Goal: Task Accomplishment & Management: Use online tool/utility

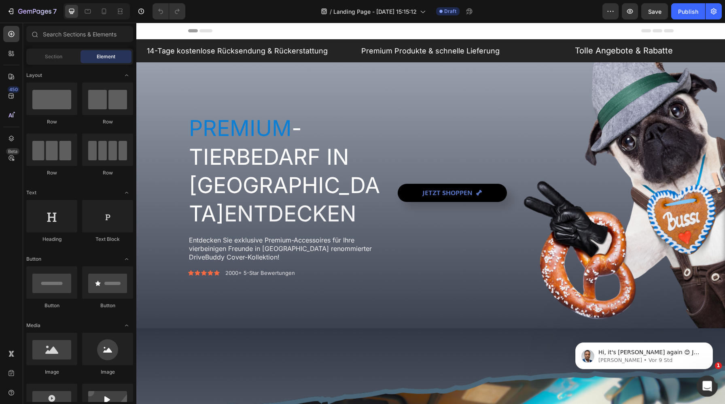
click at [706, 385] on icon "Intercom-Nachrichtendienst öffnen" at bounding box center [706, 384] width 6 height 6
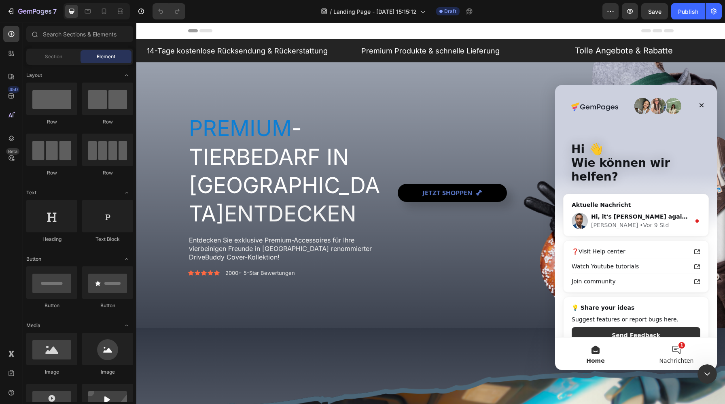
click at [673, 357] on span "Nachrichten" at bounding box center [676, 360] width 34 height 6
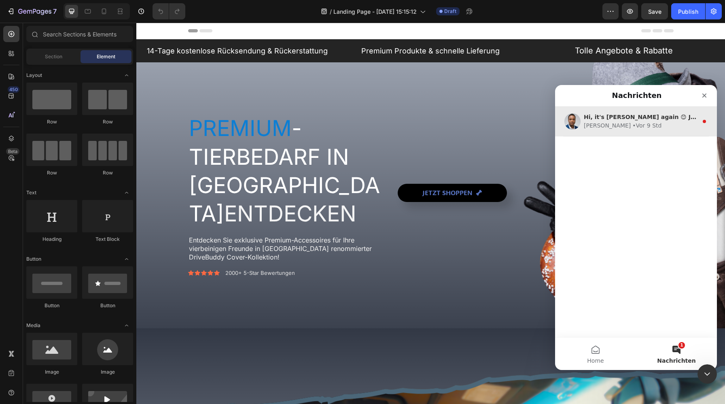
click at [640, 128] on div "Sinclair • Vor 9 Std" at bounding box center [640, 125] width 114 height 8
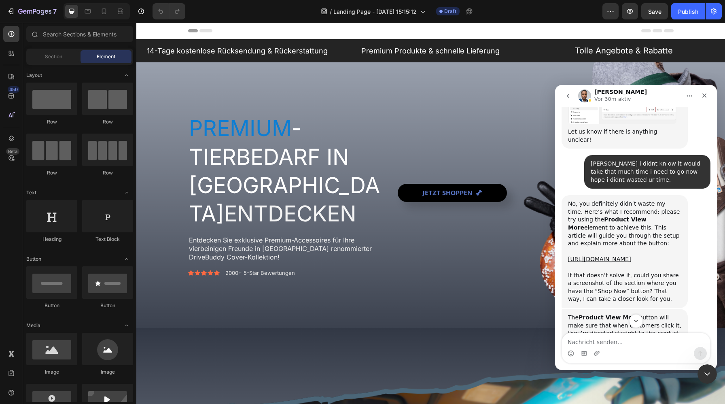
scroll to position [737, 0]
click at [596, 256] on link "https://help.gempages.net/articles/link-button-to-product-detail-page-with-prod…" at bounding box center [599, 259] width 63 height 6
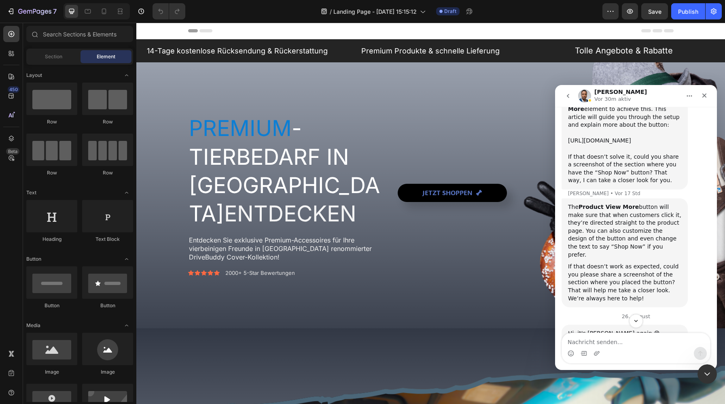
scroll to position [857, 0]
click at [47, 61] on div "Section" at bounding box center [53, 56] width 51 height 13
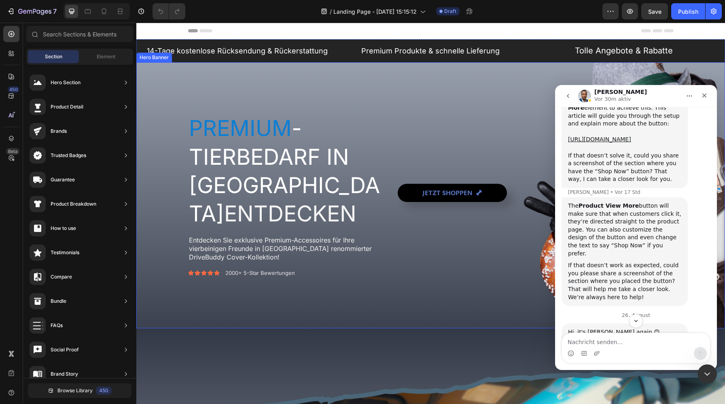
click at [426, 137] on div "Jetzt shoppen Button" at bounding box center [534, 194] width 275 height 163
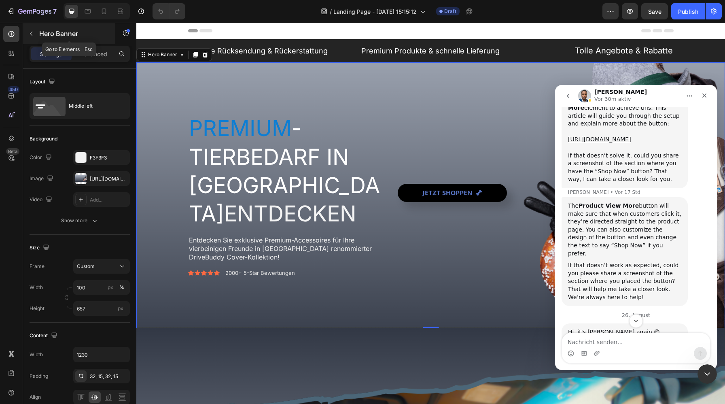
click at [48, 41] on div "Hero Banner" at bounding box center [69, 33] width 92 height 21
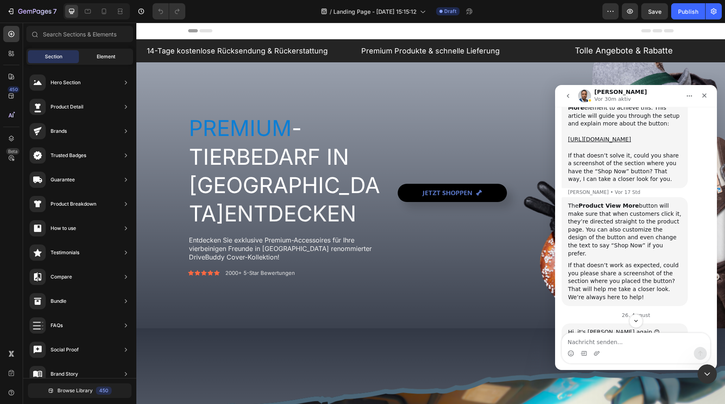
click at [108, 61] on div "Element" at bounding box center [105, 56] width 51 height 13
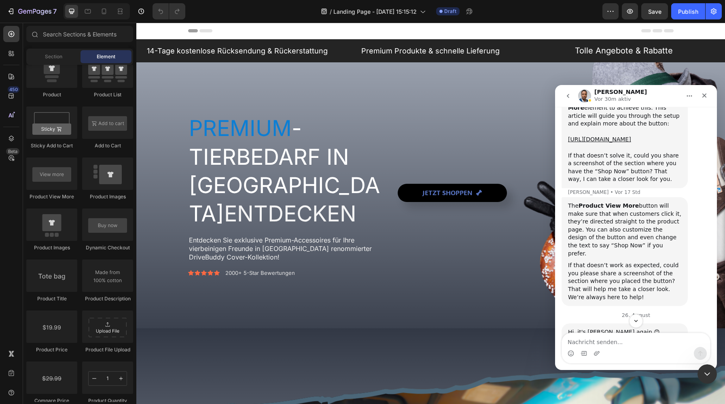
scroll to position [919, 0]
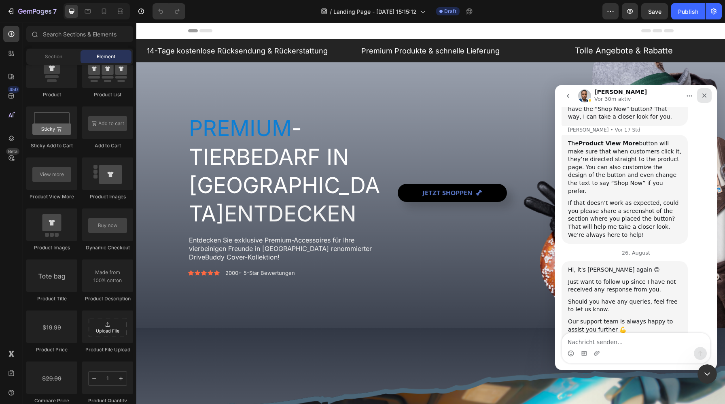
click at [704, 97] on icon "Schließen" at bounding box center [704, 95] width 6 height 6
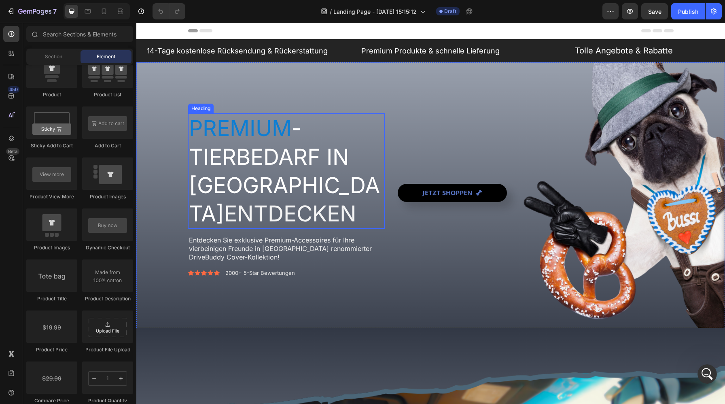
scroll to position [911, 0]
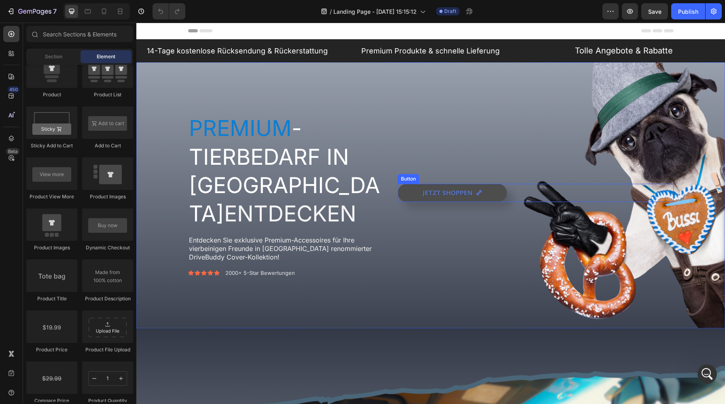
click at [495, 191] on button "Jetzt shoppen" at bounding box center [451, 193] width 109 height 18
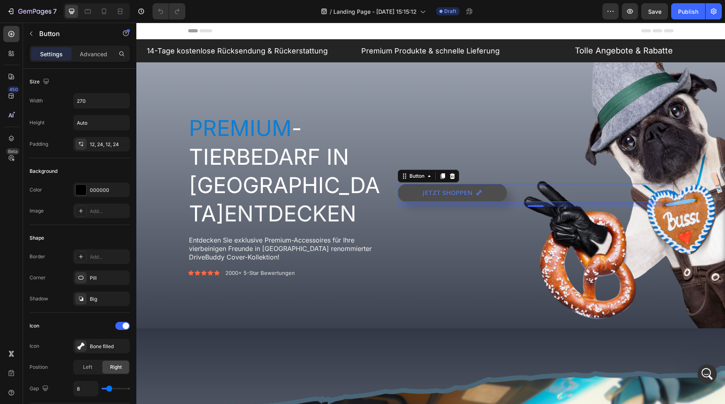
click at [500, 188] on button "Jetzt shoppen" at bounding box center [451, 193] width 109 height 18
click at [454, 175] on icon at bounding box center [452, 176] width 5 height 6
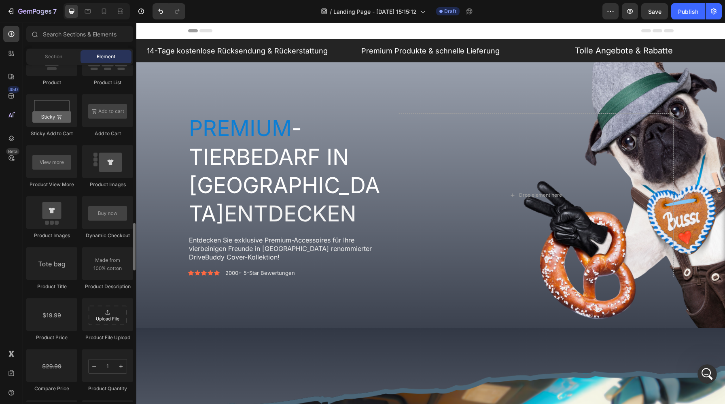
scroll to position [1120, 0]
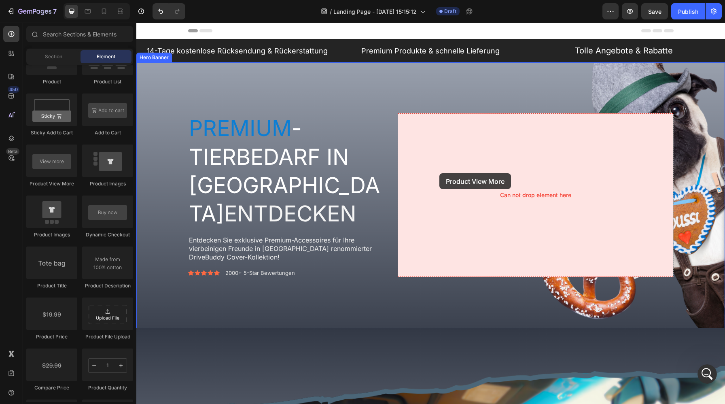
drag, startPoint x: 182, startPoint y: 183, endPoint x: 439, endPoint y: 173, distance: 256.9
drag, startPoint x: 199, startPoint y: 187, endPoint x: 434, endPoint y: 186, distance: 235.3
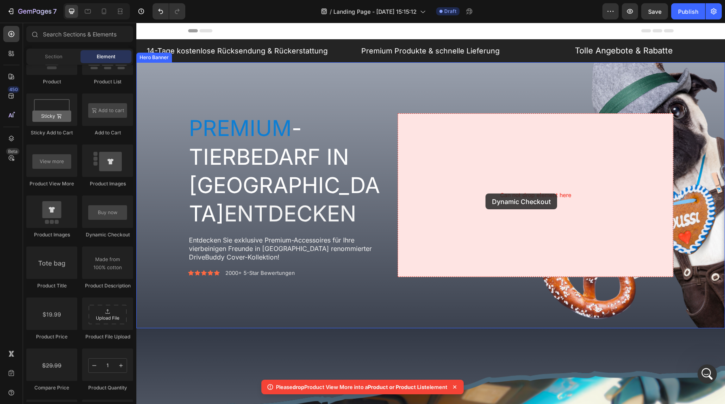
drag, startPoint x: 241, startPoint y: 237, endPoint x: 484, endPoint y: 193, distance: 247.7
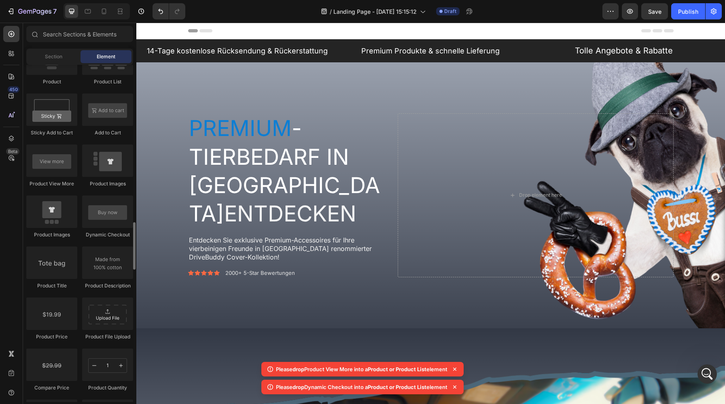
click at [101, 238] on div "Dynamic Checkout" at bounding box center [107, 234] width 51 height 7
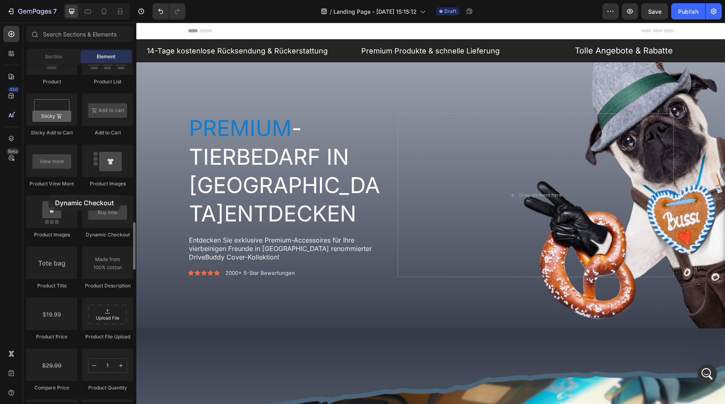
drag, startPoint x: 107, startPoint y: 221, endPoint x: 49, endPoint y: 195, distance: 63.7
click at [49, 195] on div "Product Product Product Product List Sticky Add to Cart Add to Cart Product Vie…" at bounding box center [79, 272] width 107 height 560
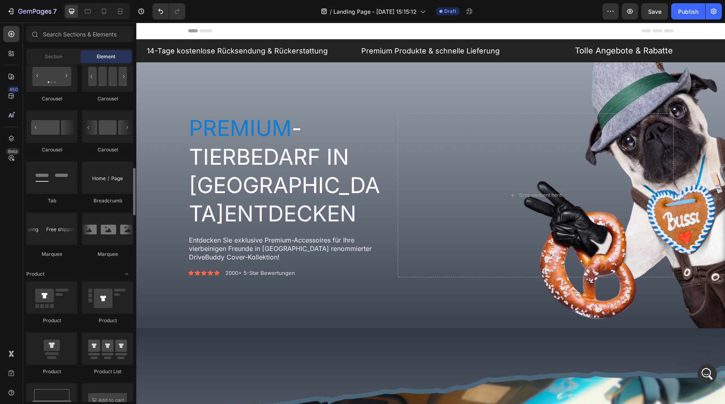
scroll to position [814, 0]
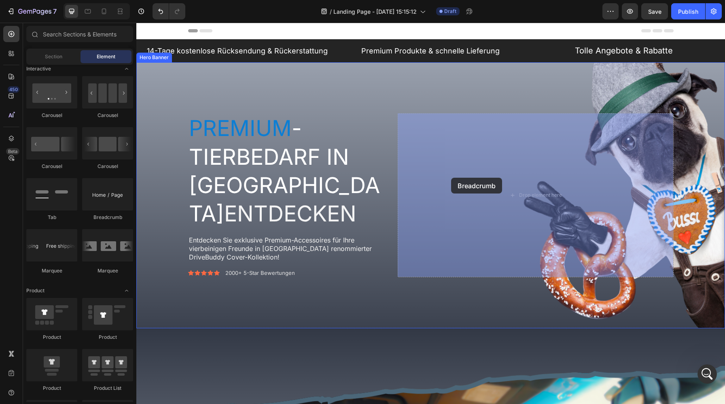
drag, startPoint x: 240, startPoint y: 217, endPoint x: 464, endPoint y: 177, distance: 227.9
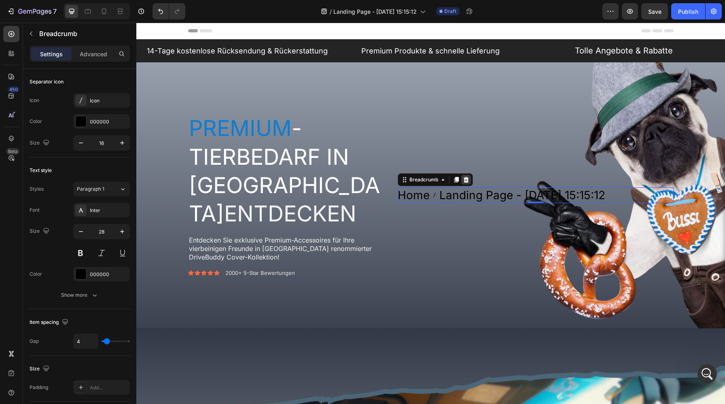
click at [466, 182] on icon at bounding box center [465, 180] width 5 height 6
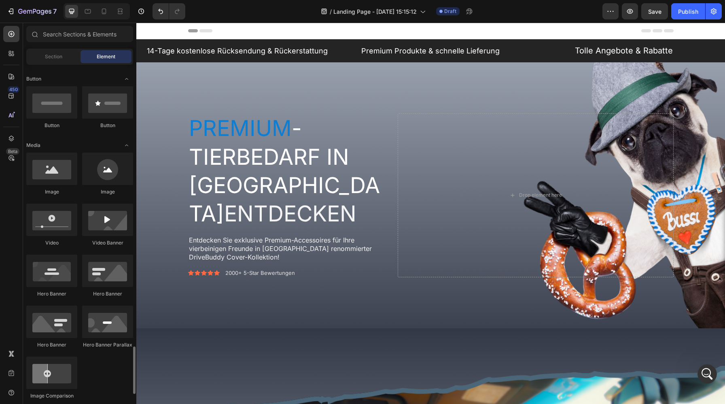
scroll to position [0, 0]
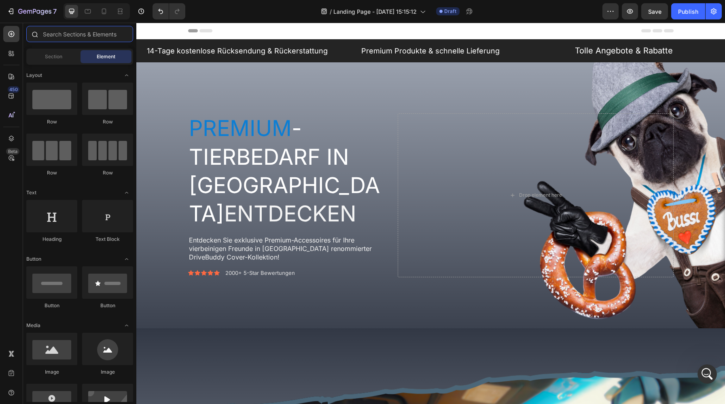
click at [101, 29] on input "text" at bounding box center [79, 34] width 107 height 16
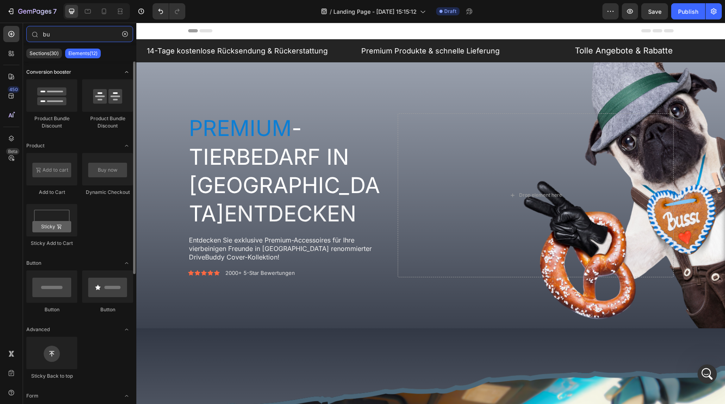
type input "bu"
click at [126, 68] on span "Toggle open" at bounding box center [126, 71] width 13 height 13
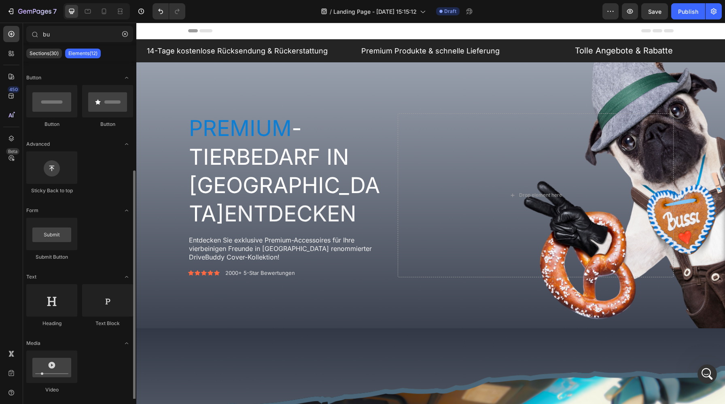
scroll to position [136, 0]
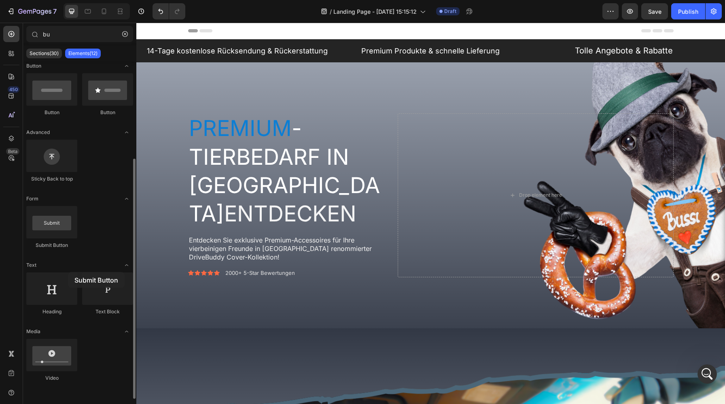
drag, startPoint x: 48, startPoint y: 222, endPoint x: 68, endPoint y: 271, distance: 52.8
click at [68, 271] on div "Conversion booster Product Add to Cart Dynamic Checkout Sticky Add to Cart Butt…" at bounding box center [79, 161] width 113 height 473
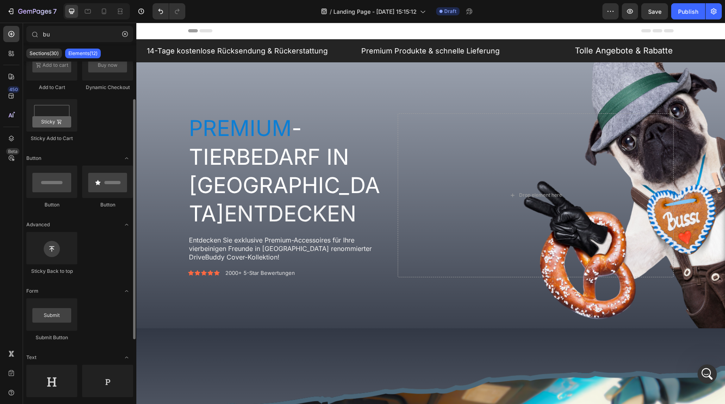
scroll to position [8, 0]
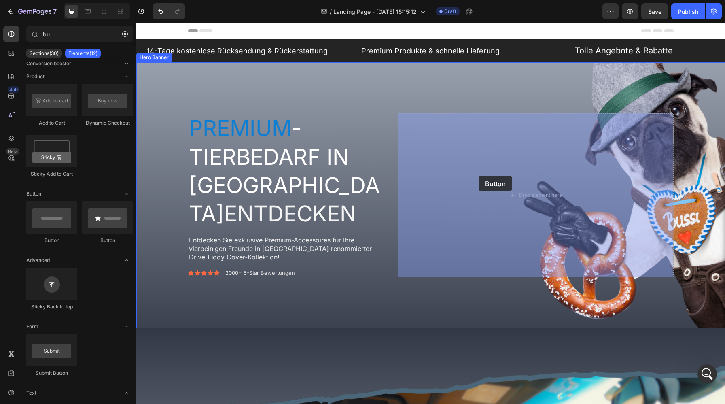
drag, startPoint x: 236, startPoint y: 247, endPoint x: 478, endPoint y: 177, distance: 251.6
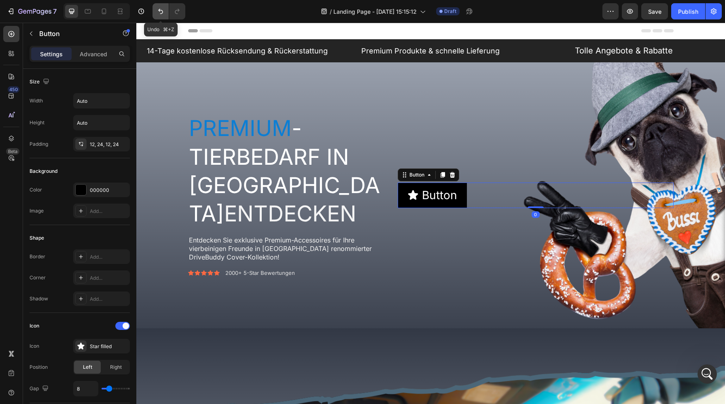
click at [162, 13] on icon "Undo/Redo" at bounding box center [160, 11] width 5 height 5
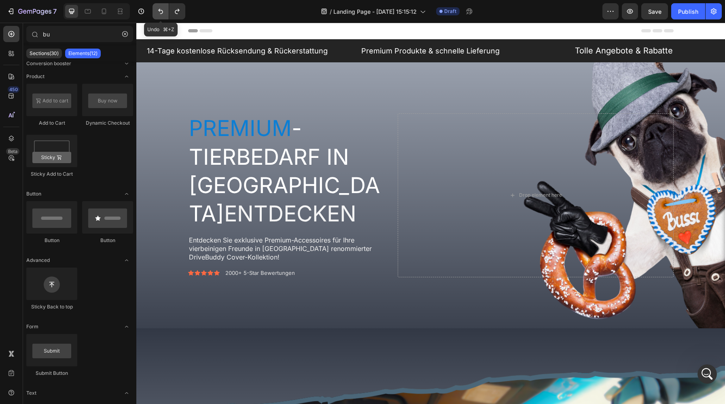
click at [162, 13] on icon "Undo/Redo" at bounding box center [160, 11] width 5 height 5
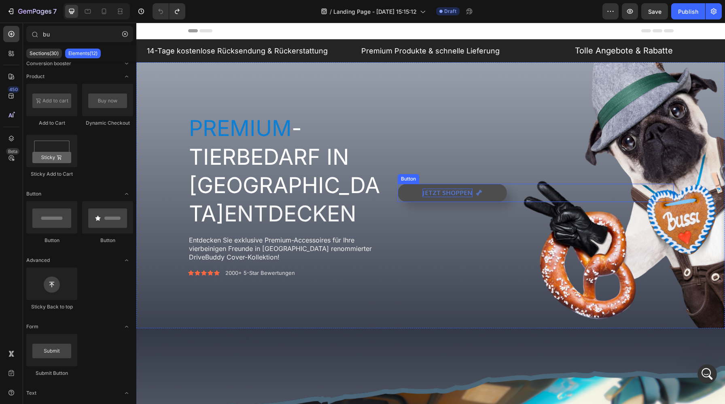
click at [471, 189] on p "Jetzt shoppen" at bounding box center [447, 192] width 50 height 8
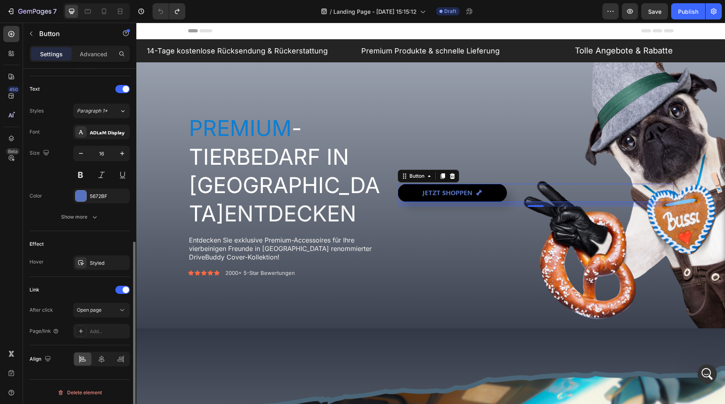
scroll to position [328, 0]
click at [56, 330] on icon at bounding box center [56, 329] width 6 height 6
click at [54, 328] on icon at bounding box center [55, 329] width 4 height 4
click at [42, 327] on div "Page/link" at bounding box center [45, 329] width 30 height 7
click at [54, 330] on icon at bounding box center [56, 329] width 6 height 6
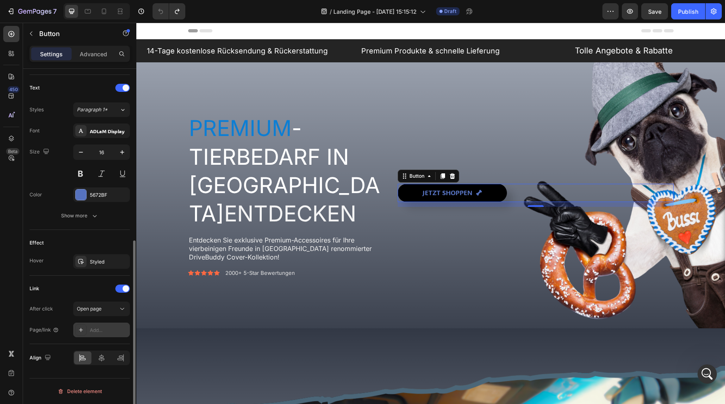
click at [82, 330] on icon at bounding box center [81, 329] width 6 height 6
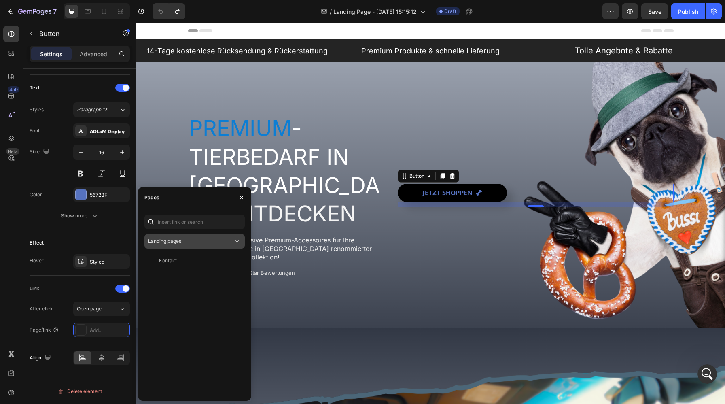
click at [227, 244] on div "Landing pages" at bounding box center [190, 240] width 85 height 7
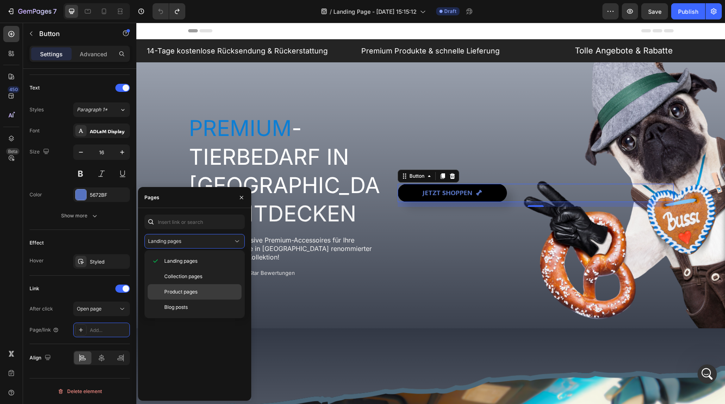
click at [193, 288] on span "Product pages" at bounding box center [180, 291] width 33 height 7
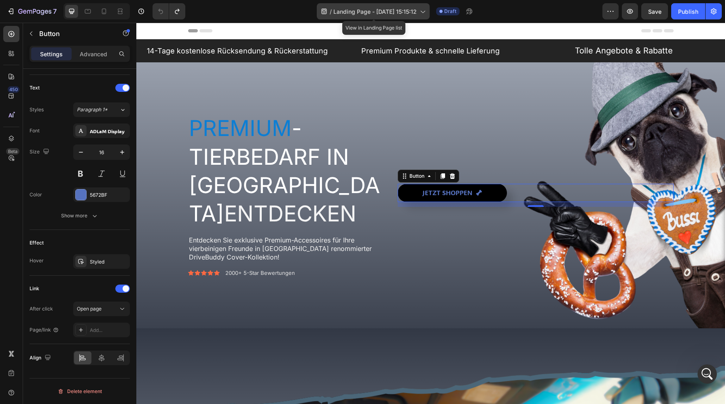
click at [374, 11] on span "Landing Page - [DATE] 15:15:12" at bounding box center [374, 11] width 83 height 8
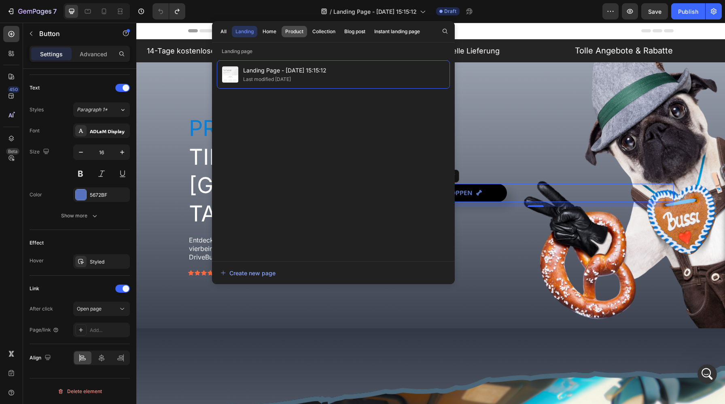
click at [299, 30] on div "Product" at bounding box center [294, 31] width 18 height 7
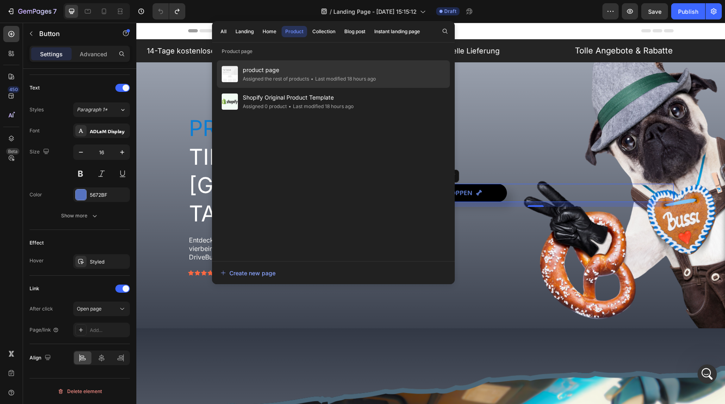
click at [327, 76] on div "• Last modified 18 hours ago" at bounding box center [342, 79] width 67 height 8
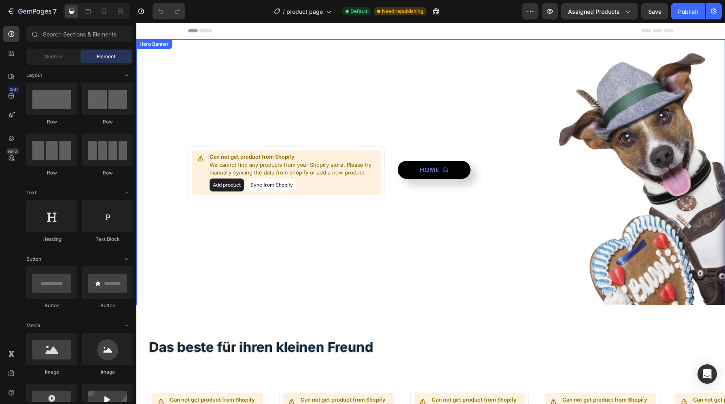
click at [500, 69] on div "Overlay" at bounding box center [430, 172] width 588 height 266
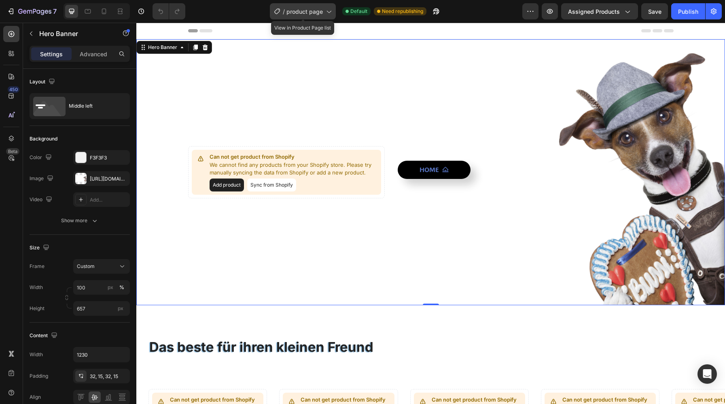
click at [291, 16] on div "/ product page" at bounding box center [303, 11] width 66 height 16
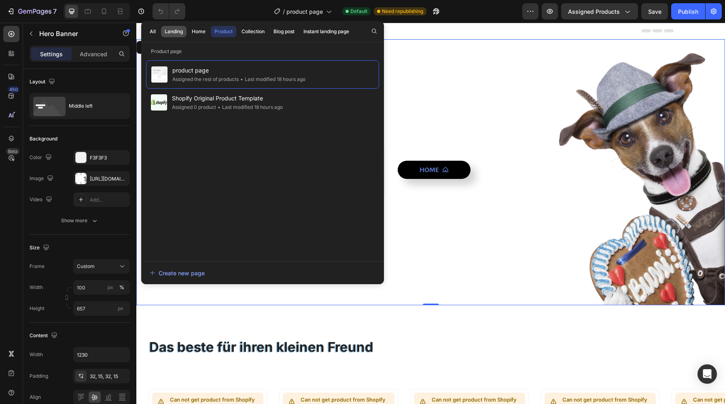
click at [176, 32] on div "Landing" at bounding box center [174, 31] width 18 height 7
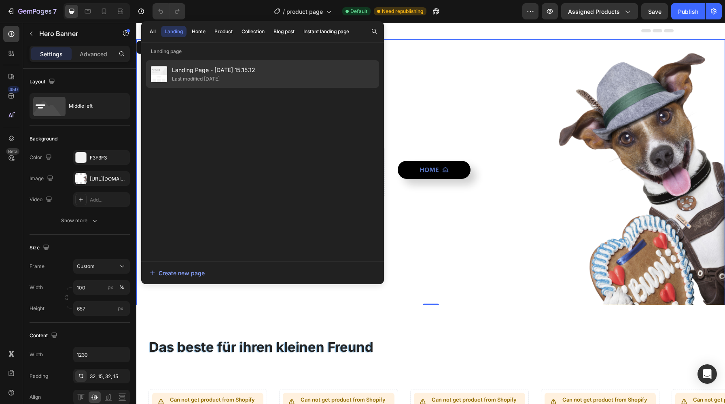
click at [212, 74] on span "Landing Page - [DATE] 15:15:12" at bounding box center [213, 70] width 83 height 10
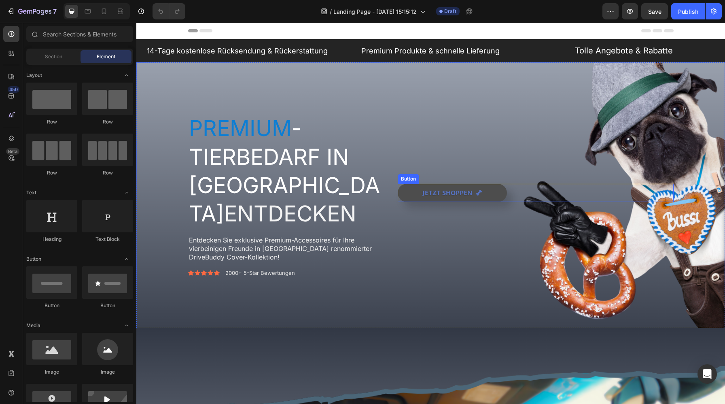
click at [419, 196] on button "Jetzt shoppen" at bounding box center [451, 193] width 109 height 18
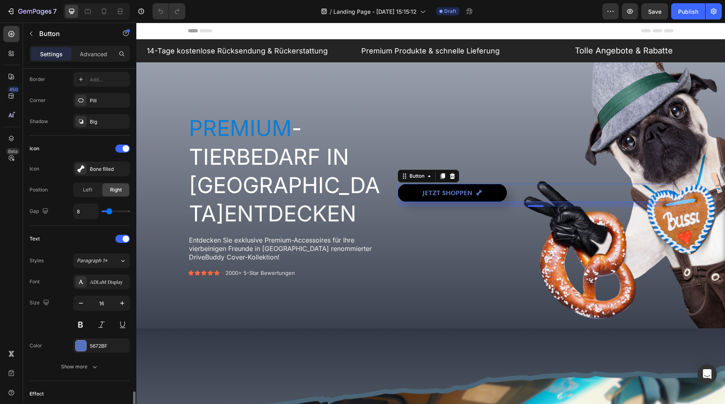
scroll to position [328, 0]
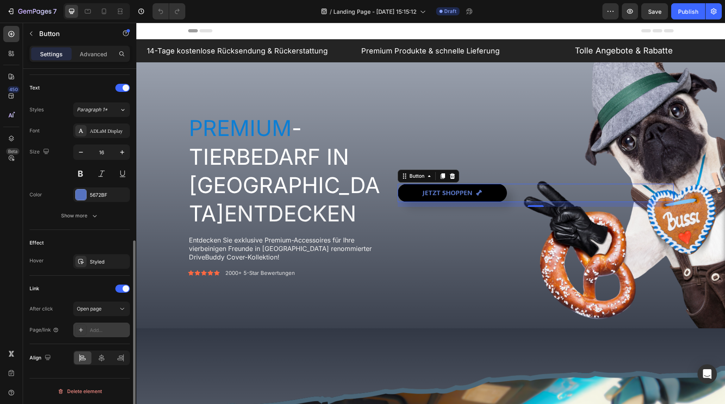
click at [84, 332] on div at bounding box center [80, 329] width 11 height 11
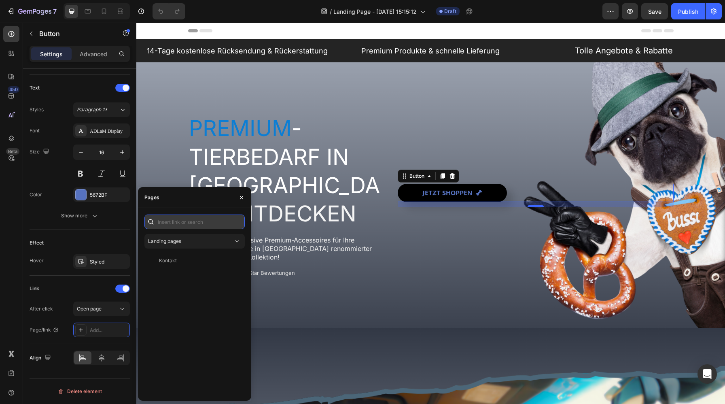
click at [207, 225] on input "text" at bounding box center [194, 221] width 100 height 15
paste input "https://builder.gempages.net/editor/579156250894271003/581193634028716627?type=…"
type input "https://builder.gempages.net/editor/579156250894271003/581193634028716627?type=…"
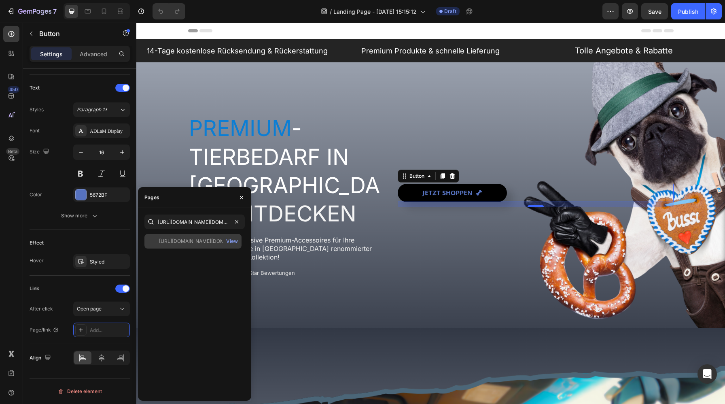
click at [199, 241] on div "https://builder.gempages.net/editor/579156250894271003/581193634028716627?type=…" at bounding box center [198, 240] width 78 height 7
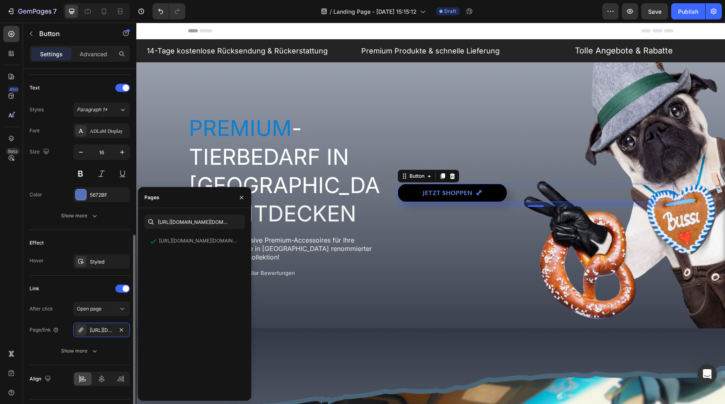
click at [55, 337] on div "After click Open page Page/link https://builder.gempages.net/editor/57915625089…" at bounding box center [80, 329] width 100 height 57
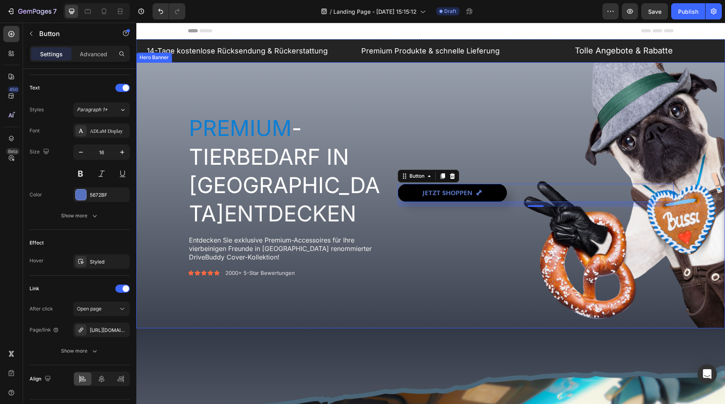
click at [409, 264] on div "Jetzt shoppen Button 12" at bounding box center [534, 194] width 275 height 163
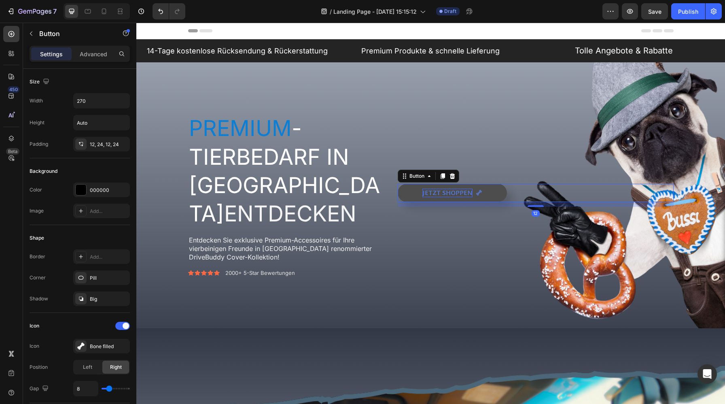
click at [439, 194] on p "Jetzt shoppen" at bounding box center [447, 192] width 50 height 8
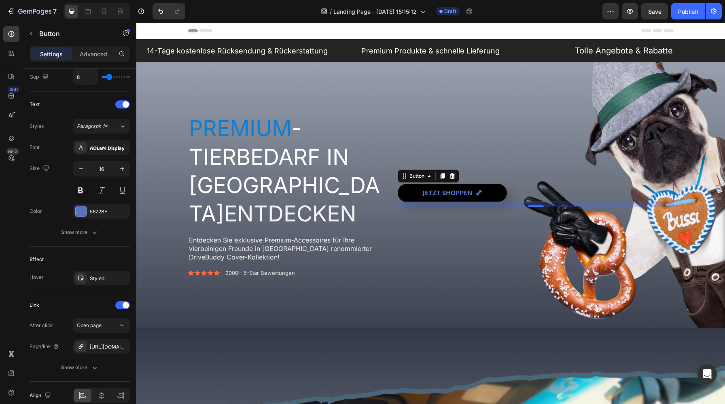
scroll to position [349, 0]
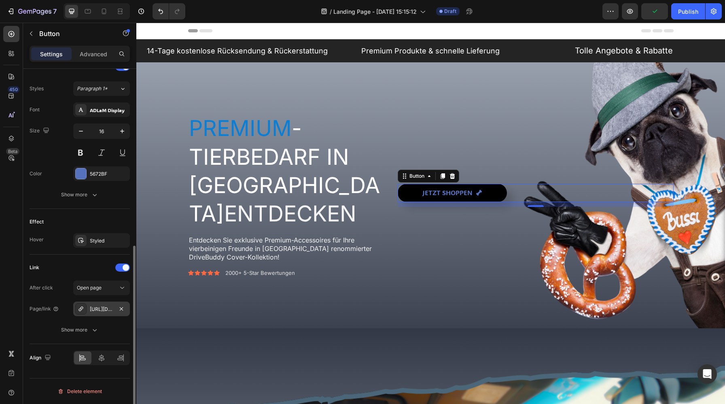
click at [97, 302] on div "[URL][DOMAIN_NAME][DOMAIN_NAME]" at bounding box center [101, 308] width 57 height 15
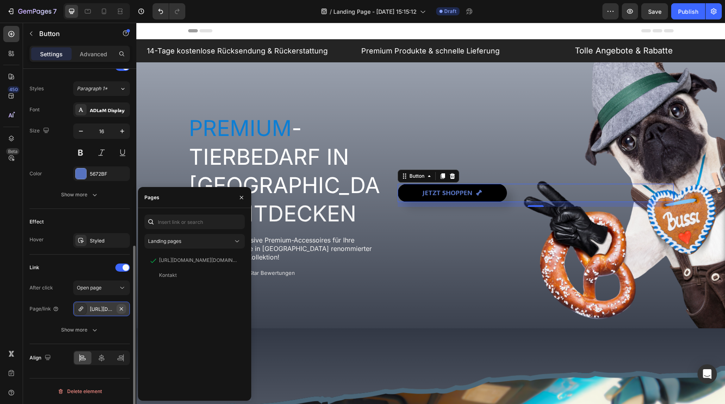
click at [123, 308] on icon "button" at bounding box center [121, 308] width 6 height 6
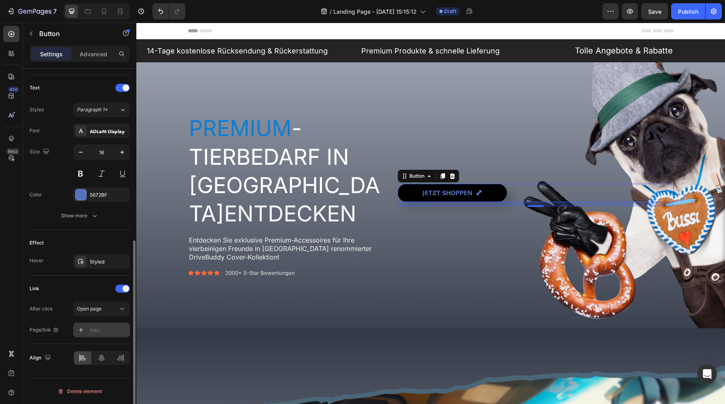
scroll to position [328, 0]
click at [80, 328] on icon at bounding box center [81, 329] width 6 height 6
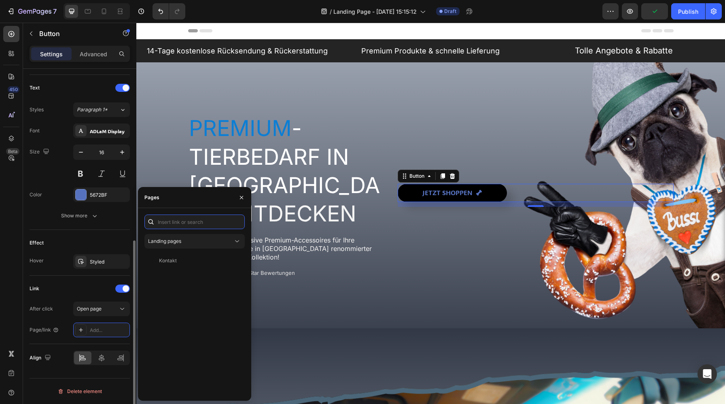
paste input "[URL][DOMAIN_NAME][DOMAIN_NAME]"
type input "[URL][DOMAIN_NAME][DOMAIN_NAME]"
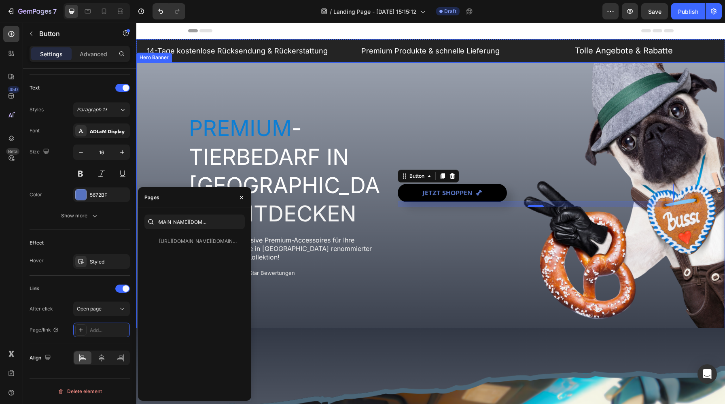
click at [416, 265] on div "Jetzt shoppen Button 12" at bounding box center [534, 194] width 275 height 163
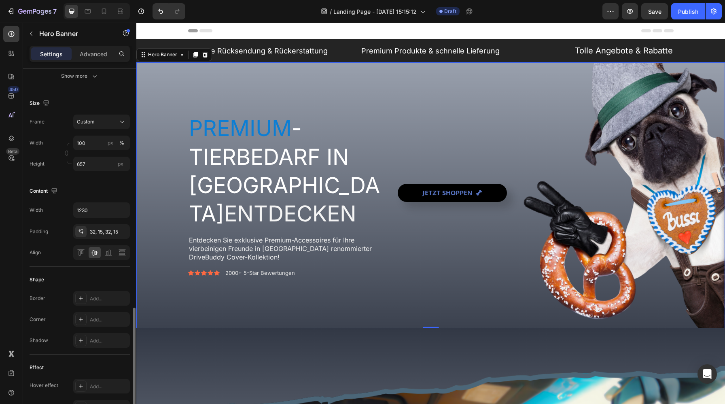
scroll to position [357, 0]
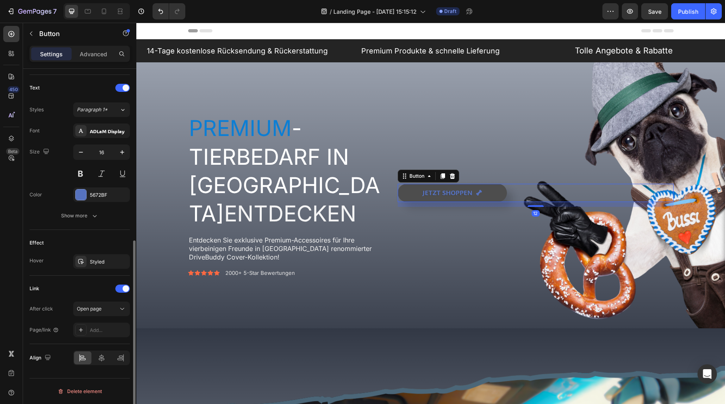
click at [424, 185] on button "Jetzt shoppen" at bounding box center [451, 193] width 109 height 18
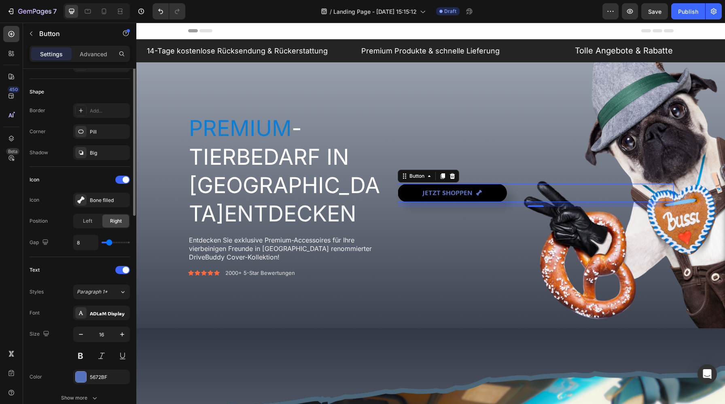
scroll to position [26, 0]
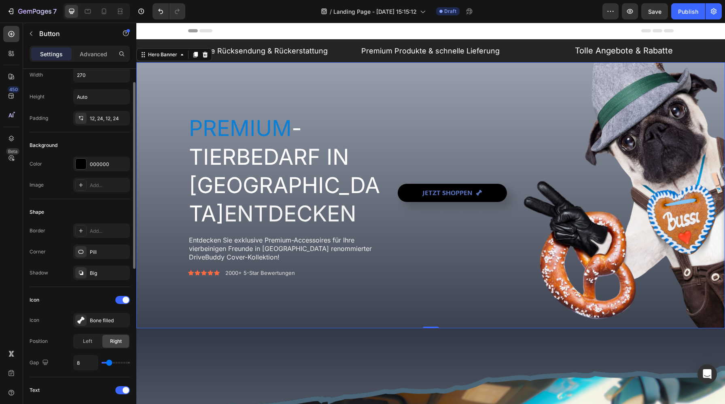
click at [425, 270] on div "Jetzt shoppen Button" at bounding box center [534, 194] width 275 height 163
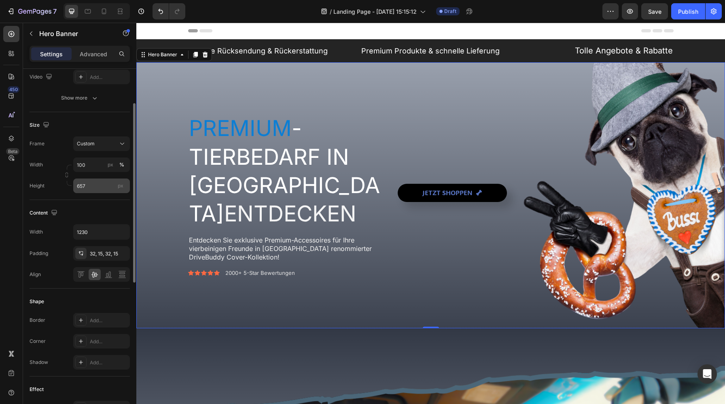
scroll to position [0, 0]
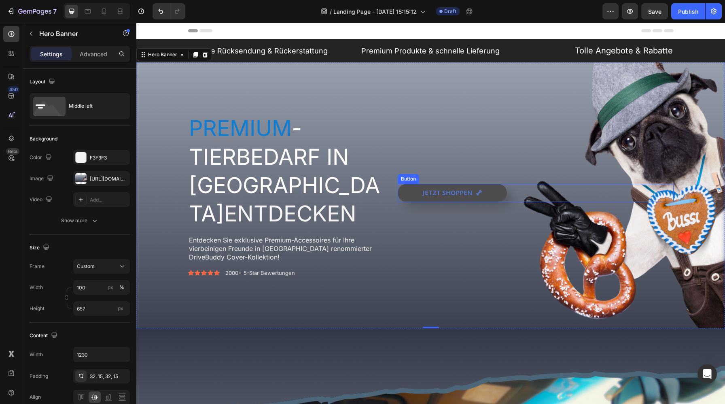
click at [414, 194] on button "Jetzt shoppen" at bounding box center [451, 193] width 109 height 18
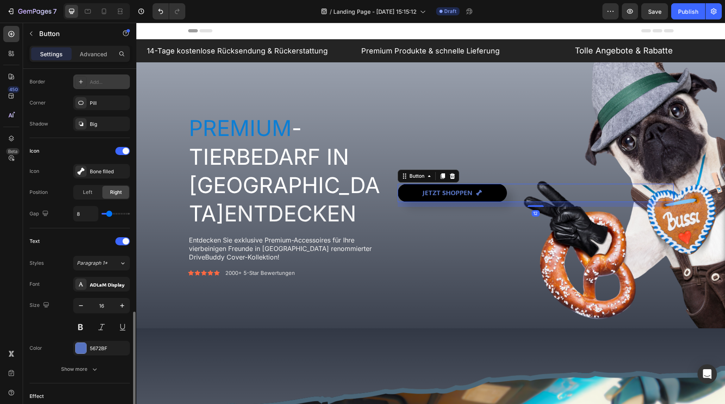
scroll to position [328, 0]
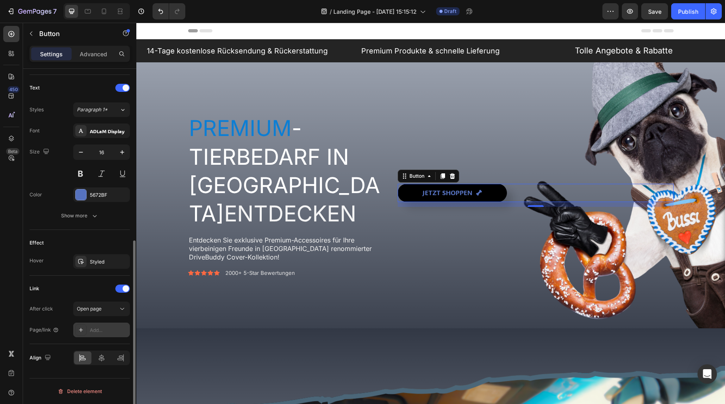
click at [85, 329] on div at bounding box center [80, 329] width 11 height 11
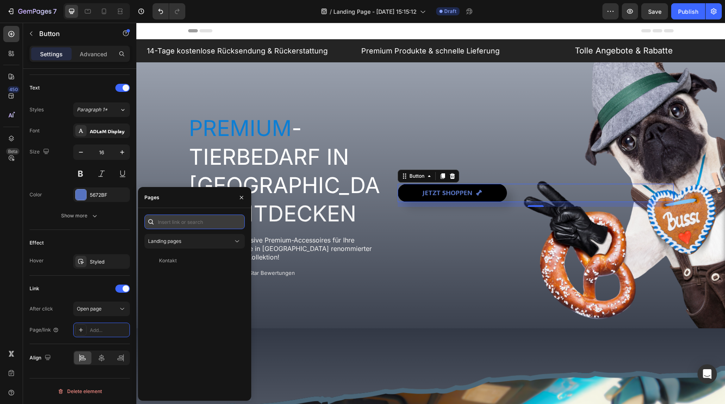
click at [187, 226] on input "text" at bounding box center [194, 221] width 100 height 15
paste input "[URL][DOMAIN_NAME][DOMAIN_NAME]"
type input "[URL][DOMAIN_NAME][DOMAIN_NAME]"
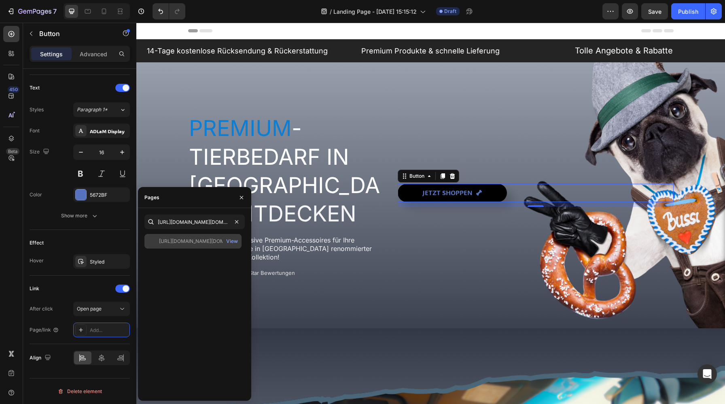
click at [210, 239] on div "[URL][DOMAIN_NAME][DOMAIN_NAME]" at bounding box center [198, 240] width 78 height 7
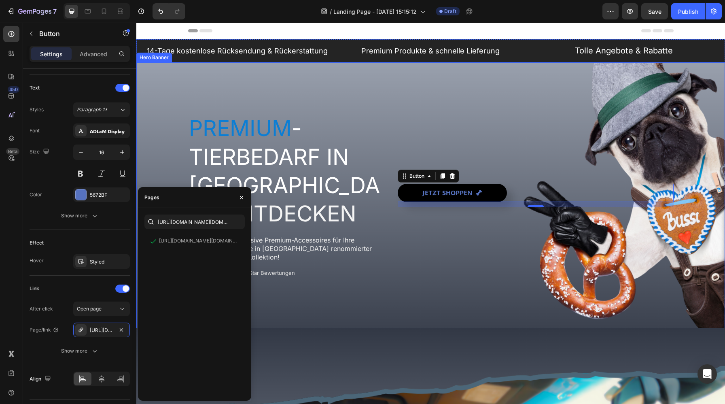
click at [403, 268] on div "Jetzt shoppen Button 12" at bounding box center [534, 194] width 275 height 163
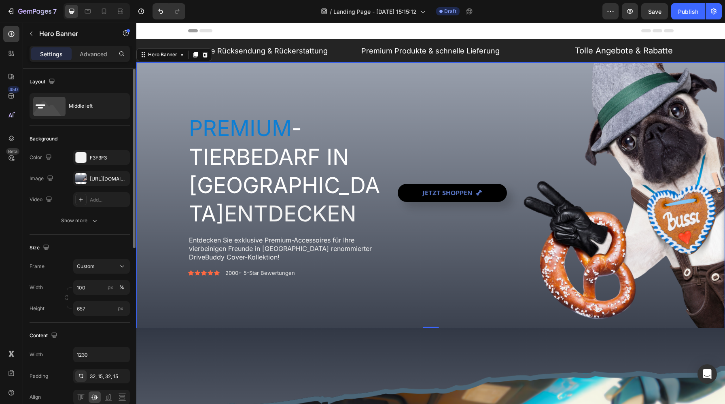
scroll to position [357, 0]
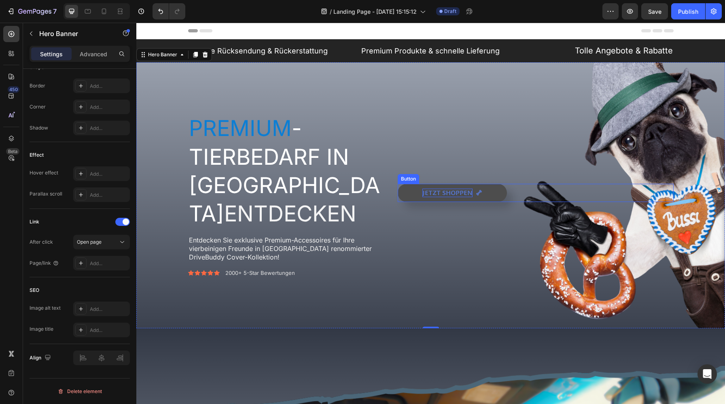
click at [423, 192] on p "Jetzt shoppen" at bounding box center [447, 192] width 50 height 8
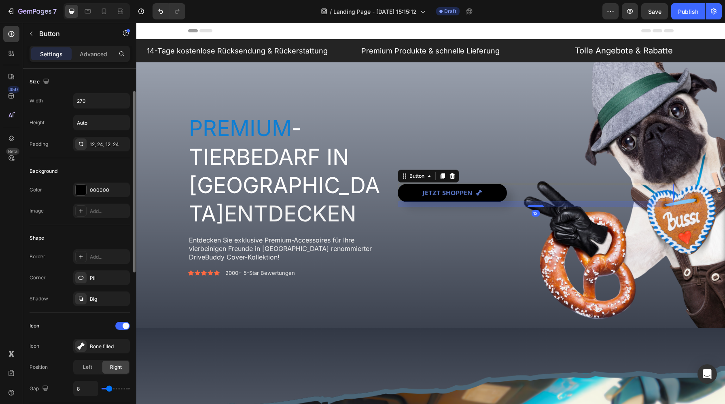
scroll to position [349, 0]
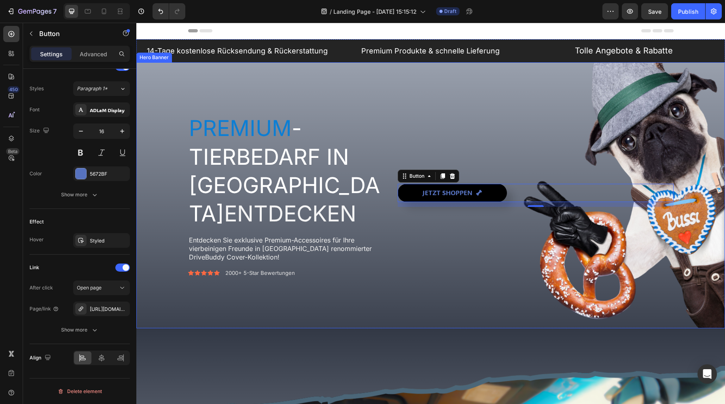
click at [500, 283] on div "Premium -Tierbedarf in Bayern entdecken Heading Entdecken Sie exklusive Premium…" at bounding box center [430, 194] width 497 height 189
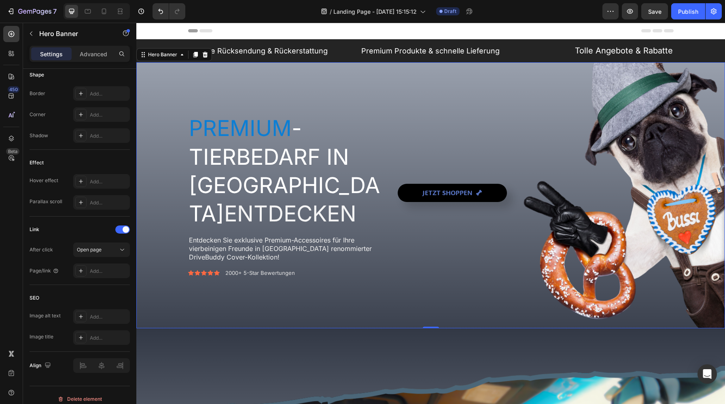
scroll to position [0, 0]
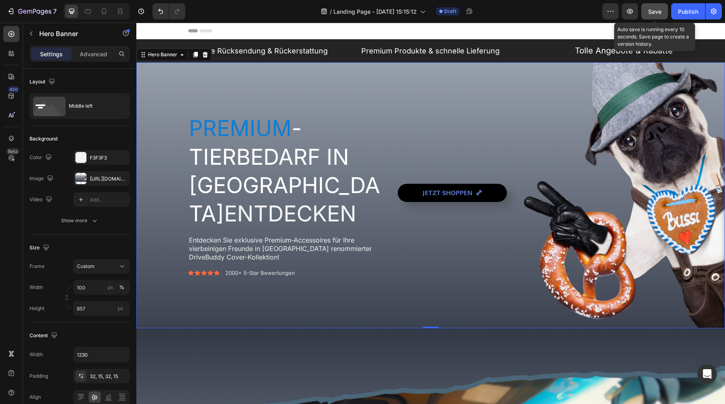
click at [654, 17] on button "Save" at bounding box center [654, 11] width 27 height 16
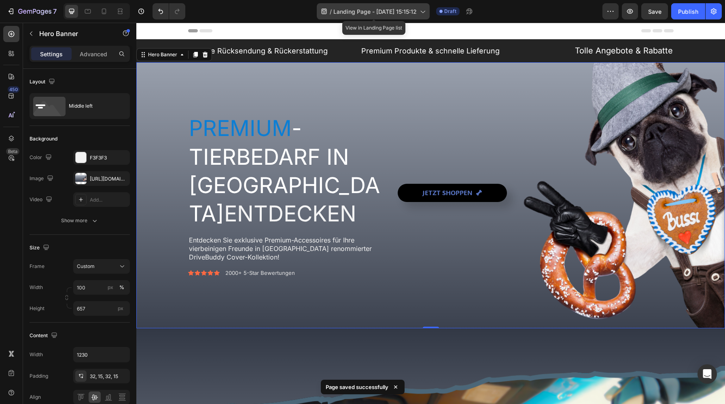
click at [366, 19] on div "/ Landing Page - Aug 10, 15:15:12" at bounding box center [373, 11] width 113 height 16
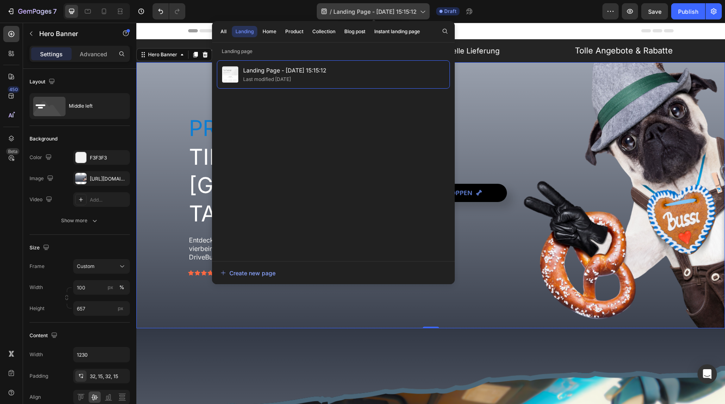
click at [366, 19] on div "/ Landing Page - Aug 10, 15:15:12" at bounding box center [373, 11] width 113 height 16
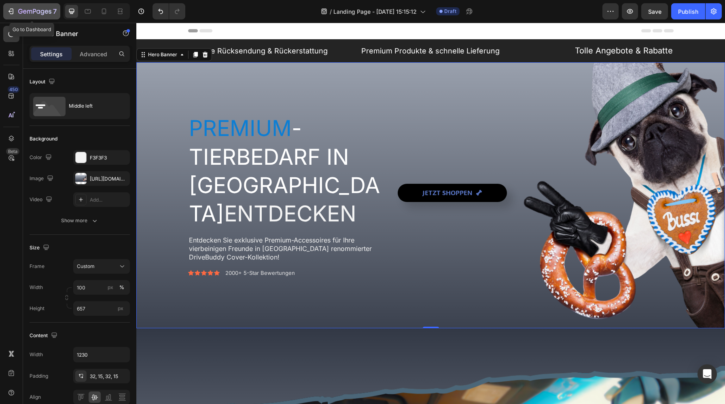
click at [44, 8] on div "7" at bounding box center [37, 11] width 38 height 10
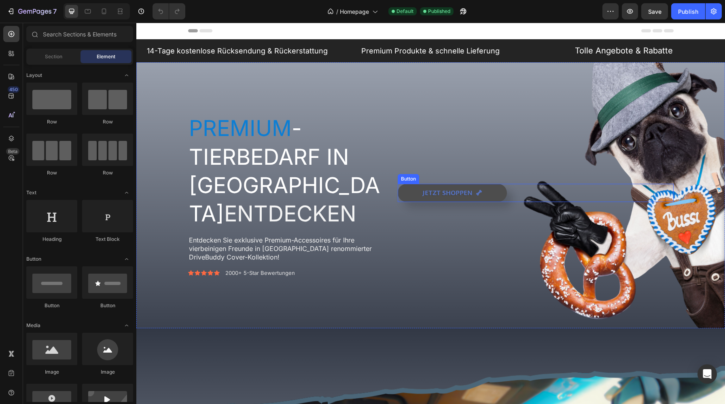
click at [410, 195] on button "Jetzt shoppen" at bounding box center [451, 193] width 109 height 18
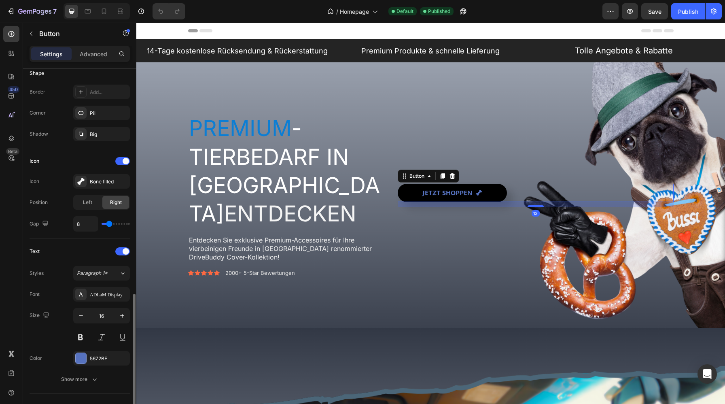
scroll to position [328, 0]
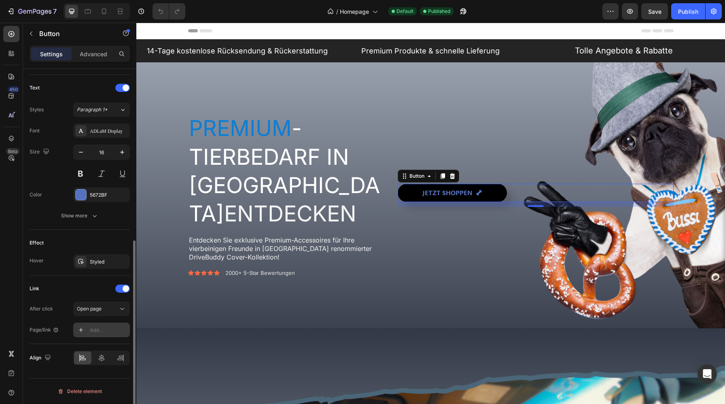
click at [80, 334] on div at bounding box center [80, 329] width 11 height 11
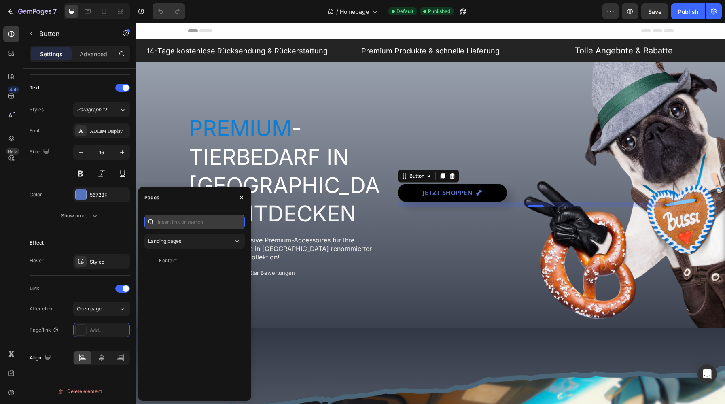
click at [176, 225] on input "text" at bounding box center [194, 221] width 100 height 15
paste input "https://builder.gempages.net/editor/579156250894271003/581193634028716627?type=…"
type input "https://builder.gempages.net/editor/579156250894271003/581193634028716627?type=…"
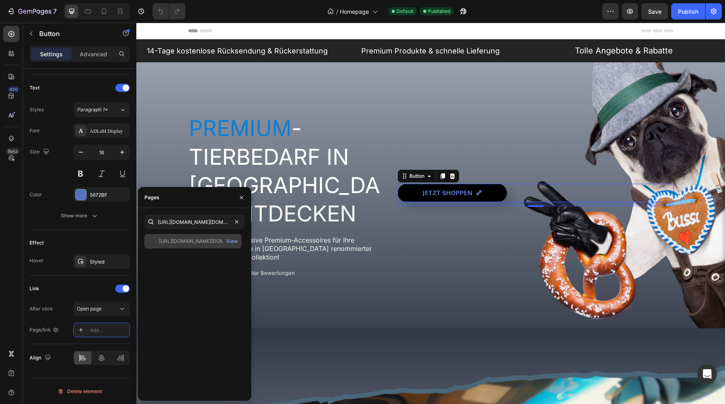
click at [176, 245] on div "https://builder.gempages.net/editor/579156250894271003/581193634028716627?type=…" at bounding box center [192, 241] width 97 height 15
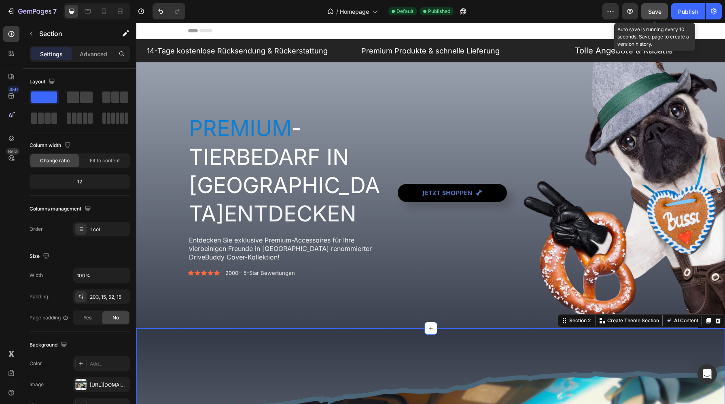
click at [645, 10] on button "Save" at bounding box center [654, 11] width 27 height 16
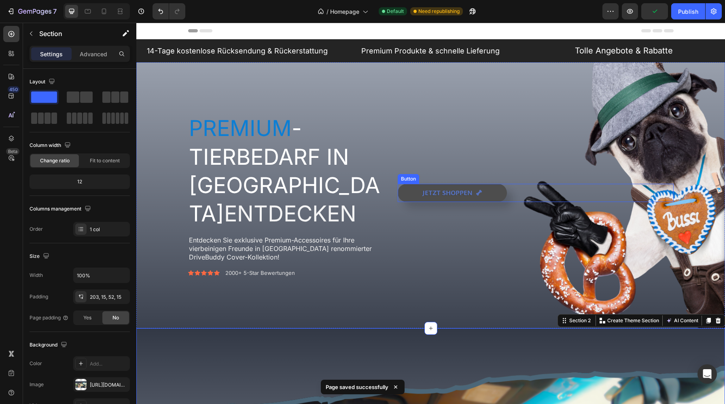
click at [416, 197] on link "Jetzt shoppen" at bounding box center [451, 193] width 109 height 18
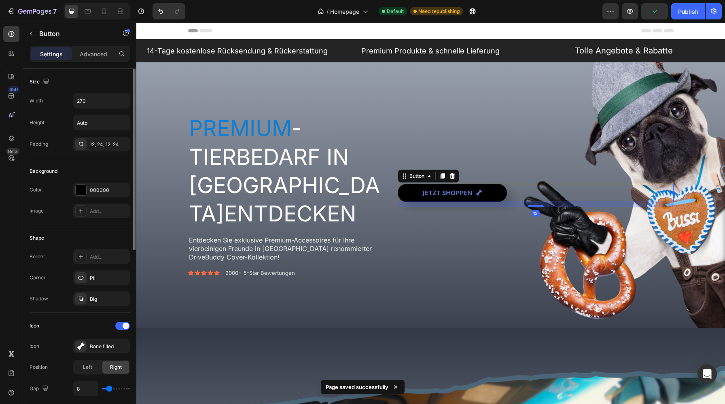
scroll to position [349, 0]
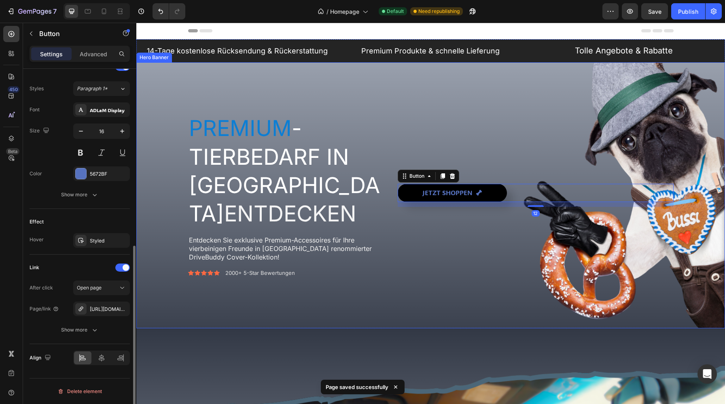
click at [358, 325] on div "Overlay" at bounding box center [430, 195] width 588 height 266
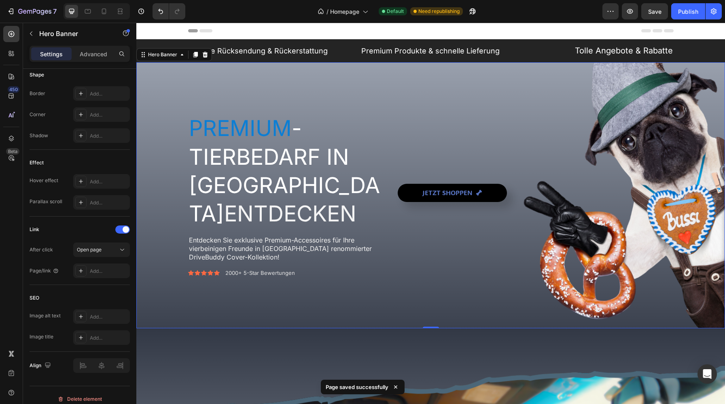
scroll to position [0, 0]
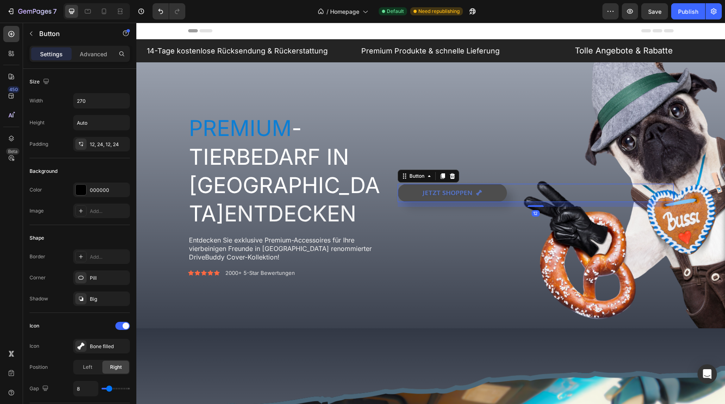
click at [421, 197] on link "Jetzt shoppen" at bounding box center [451, 193] width 109 height 18
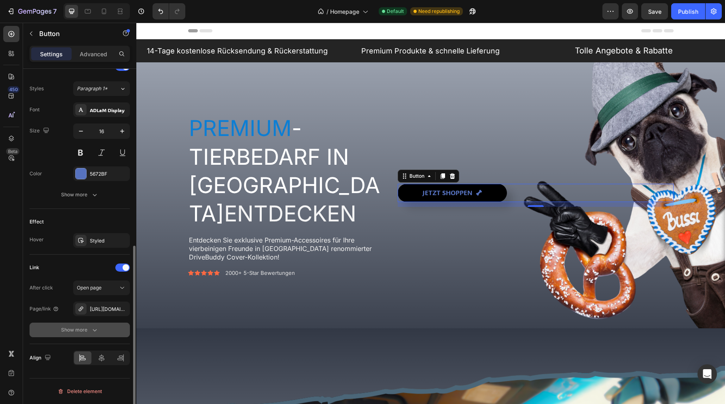
click at [85, 335] on button "Show more" at bounding box center [80, 329] width 100 height 15
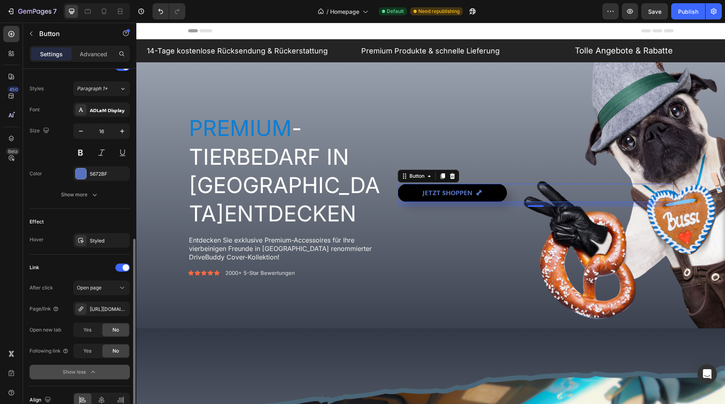
scroll to position [391, 0]
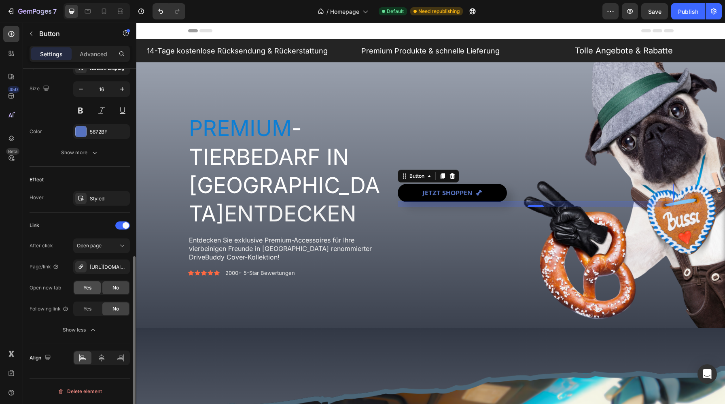
click at [86, 288] on span "Yes" at bounding box center [87, 287] width 8 height 7
click at [93, 306] on div "Yes" at bounding box center [87, 308] width 27 height 13
click at [112, 285] on span "No" at bounding box center [115, 287] width 6 height 7
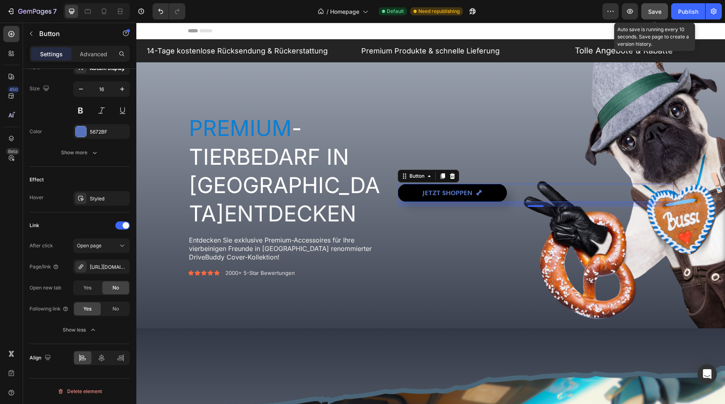
click at [654, 8] on span "Save" at bounding box center [654, 11] width 13 height 7
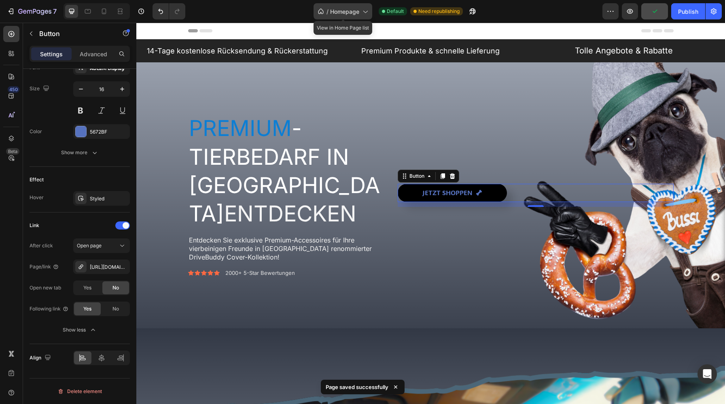
click at [356, 16] on div "/ Homepage" at bounding box center [342, 11] width 59 height 16
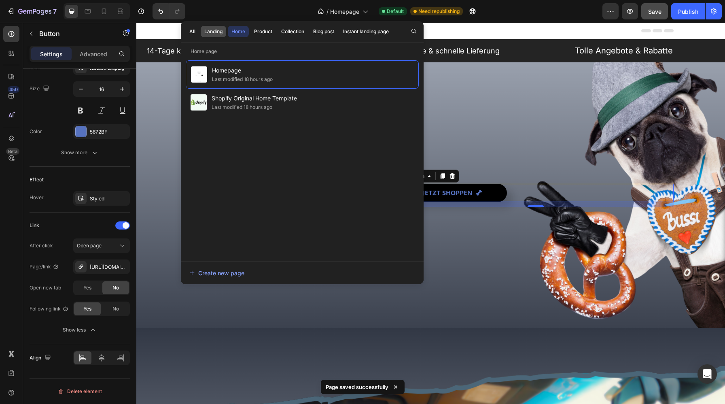
click at [208, 36] on button "Landing" at bounding box center [213, 31] width 25 height 11
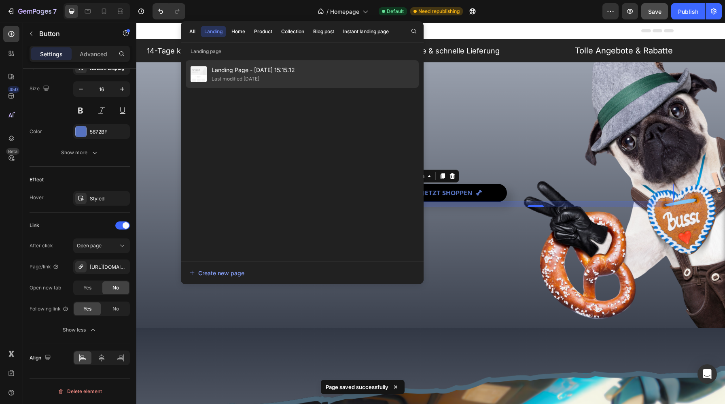
click at [223, 73] on span "Landing Page - [DATE] 15:15:12" at bounding box center [252, 70] width 83 height 10
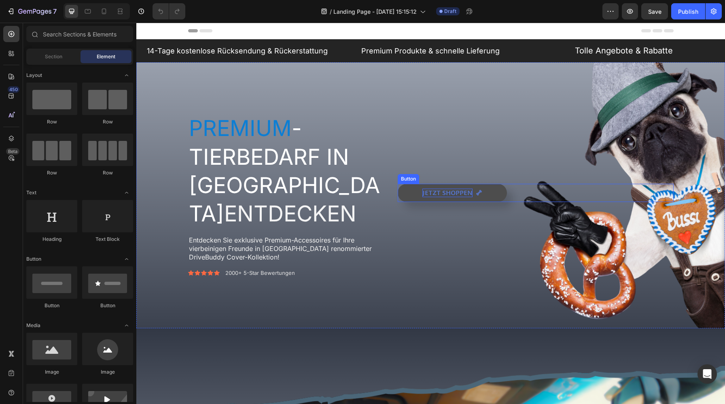
click at [465, 192] on p "Jetzt shoppen" at bounding box center [447, 192] width 50 height 8
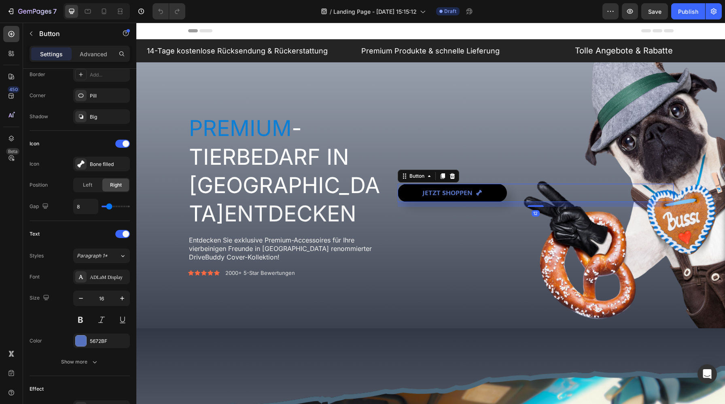
scroll to position [349, 0]
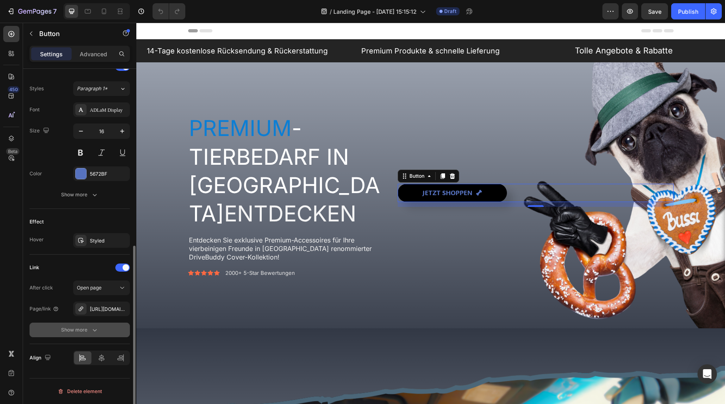
click at [85, 325] on button "Show more" at bounding box center [80, 329] width 100 height 15
click at [77, 353] on div "Yes" at bounding box center [87, 350] width 27 height 13
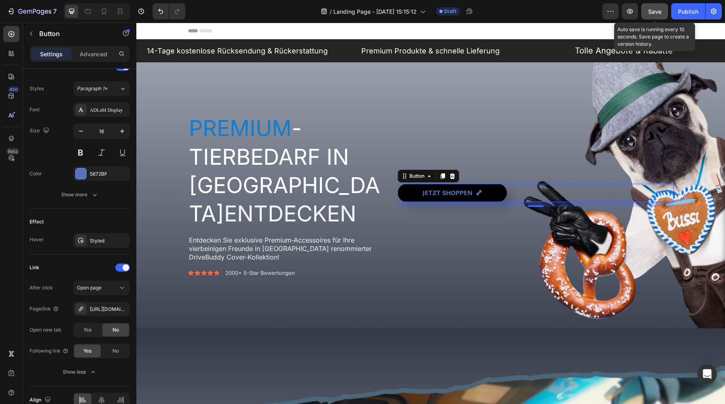
click at [656, 15] on div "Save" at bounding box center [654, 11] width 13 height 8
click at [424, 176] on div "Button" at bounding box center [417, 175] width 18 height 7
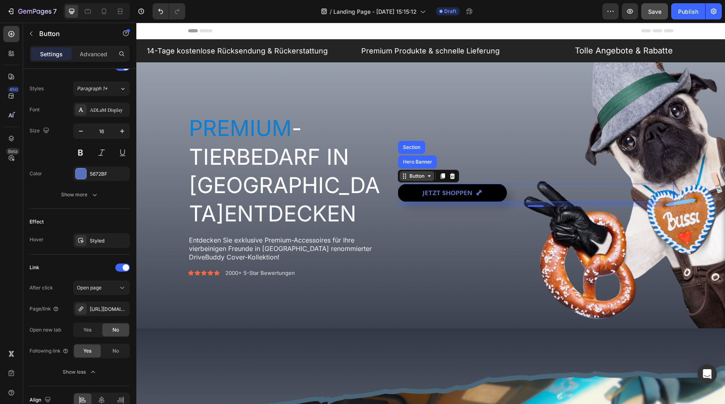
click at [424, 176] on div "Button" at bounding box center [417, 175] width 18 height 7
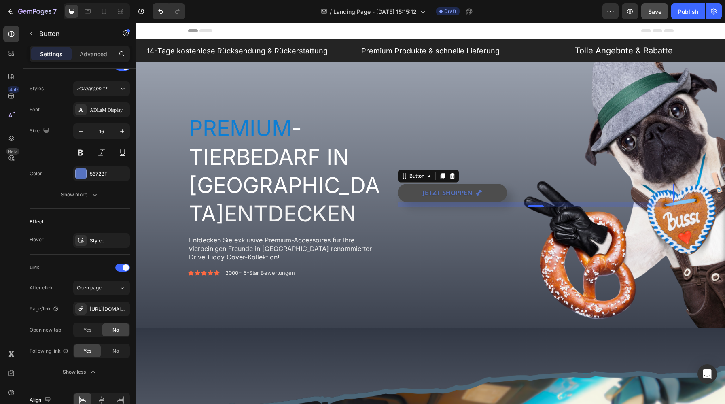
click at [431, 201] on link "Jetzt shoppen" at bounding box center [451, 193] width 109 height 18
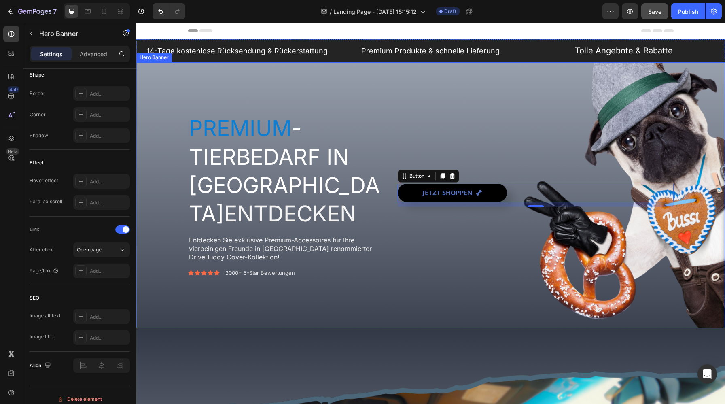
click at [434, 230] on div "Jetzt shoppen Button 12" at bounding box center [534, 194] width 275 height 163
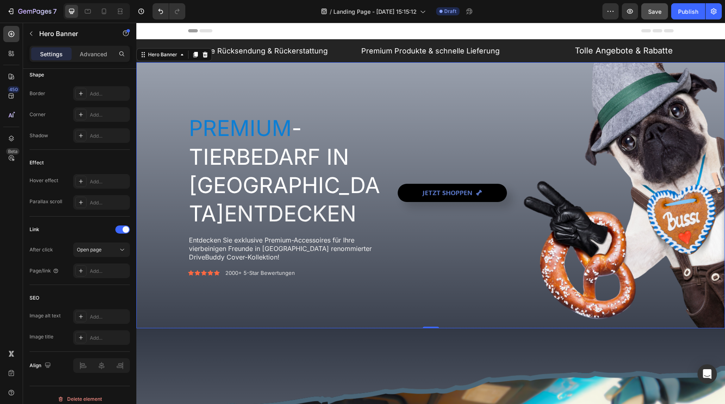
scroll to position [0, 0]
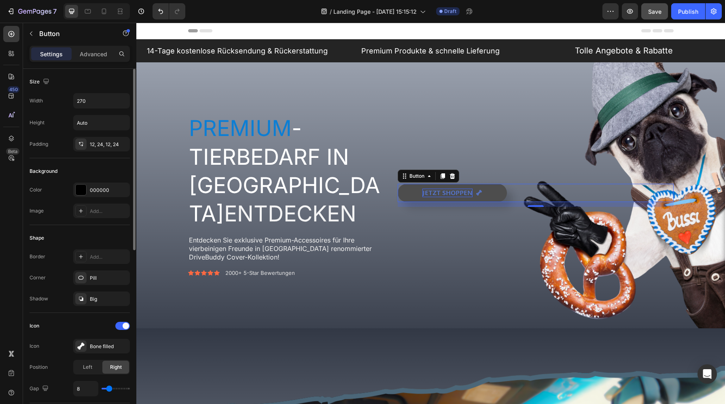
click at [441, 190] on p "Jetzt shoppen" at bounding box center [447, 192] width 50 height 8
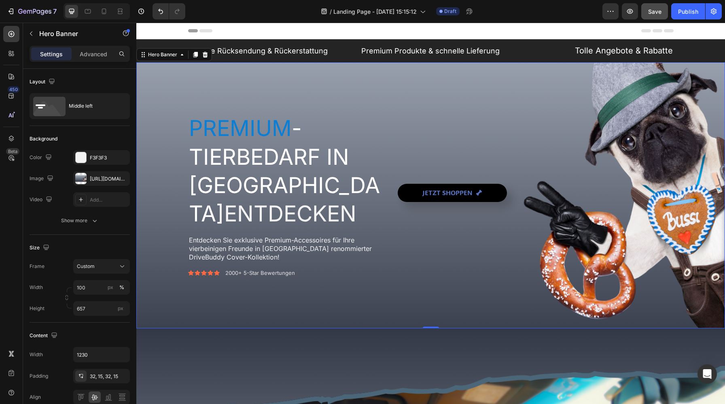
click at [444, 248] on div "Jetzt shoppen Button" at bounding box center [534, 194] width 275 height 163
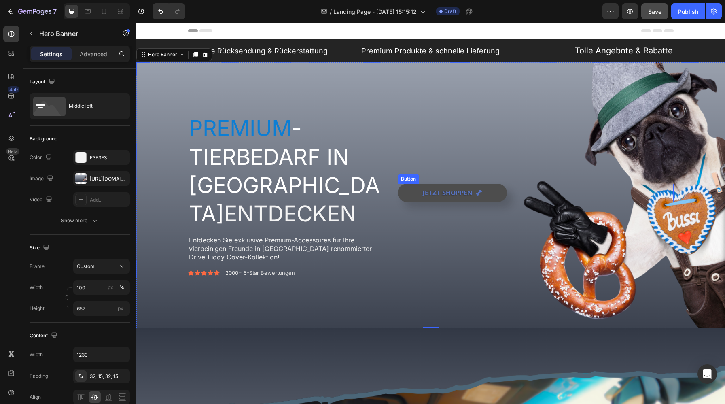
click at [486, 190] on link "Jetzt shoppen" at bounding box center [451, 193] width 109 height 18
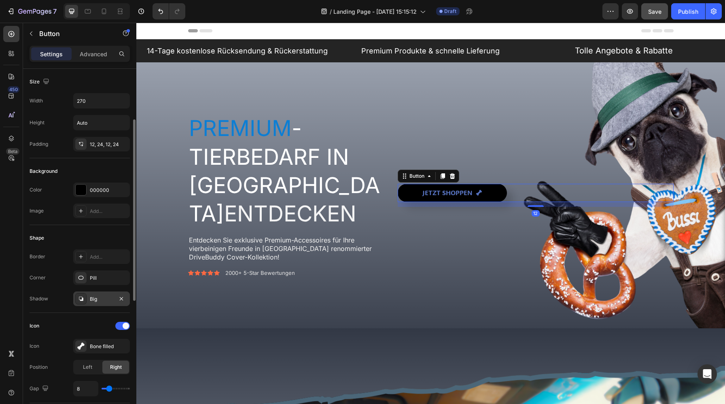
scroll to position [349, 0]
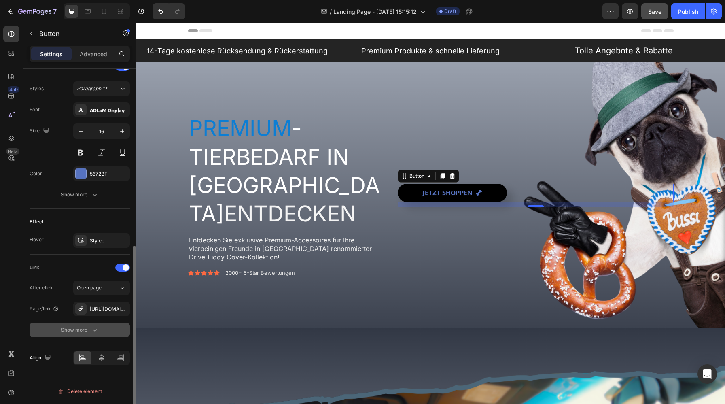
click at [98, 334] on button "Show more" at bounding box center [80, 329] width 100 height 15
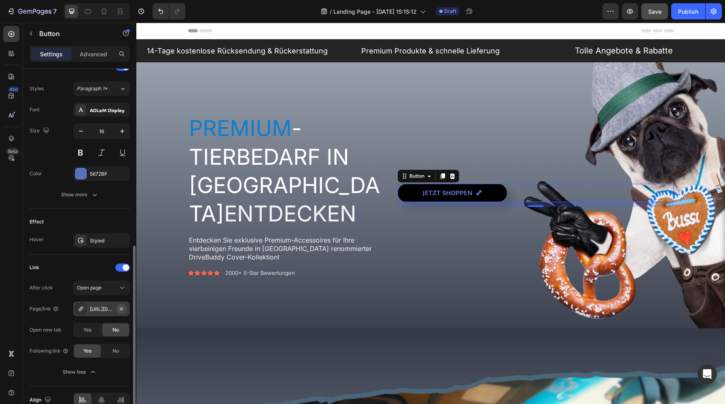
click at [121, 306] on icon "button" at bounding box center [121, 308] width 6 height 6
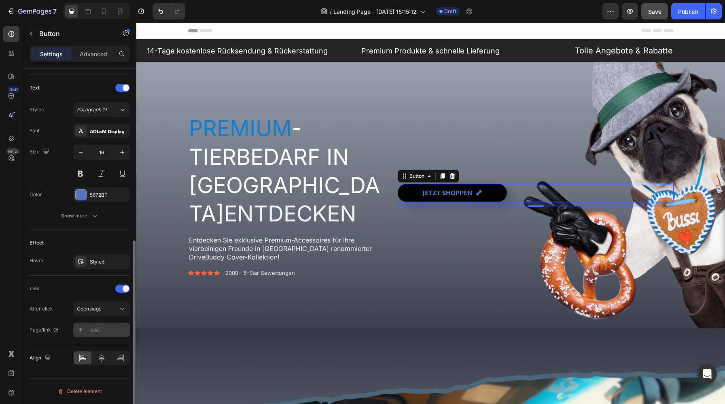
scroll to position [328, 0]
click at [85, 333] on div at bounding box center [80, 329] width 11 height 11
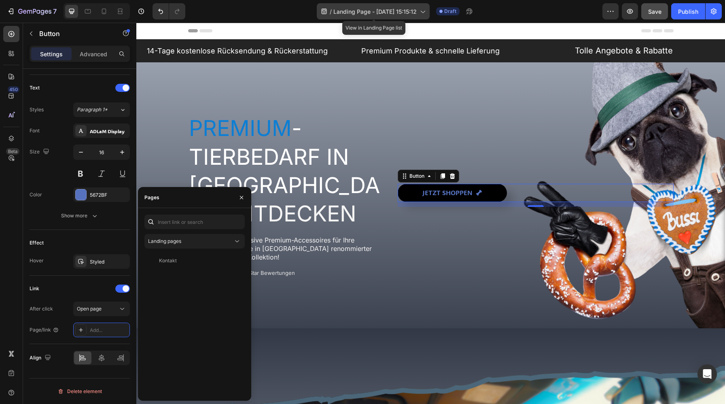
click at [381, 11] on span "Landing Page - [DATE] 15:15:12" at bounding box center [374, 11] width 83 height 8
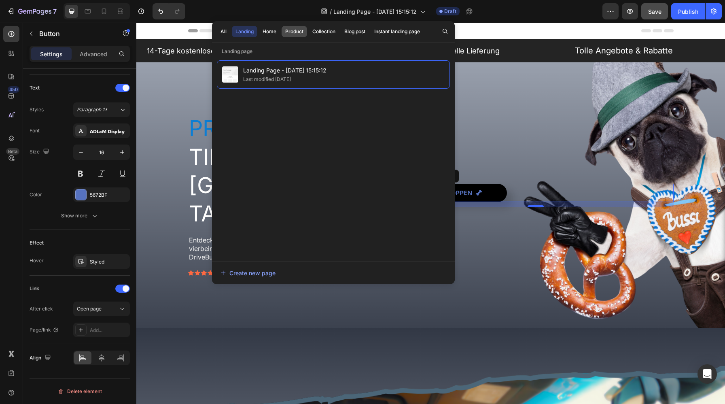
click at [296, 30] on div "Product" at bounding box center [294, 31] width 18 height 7
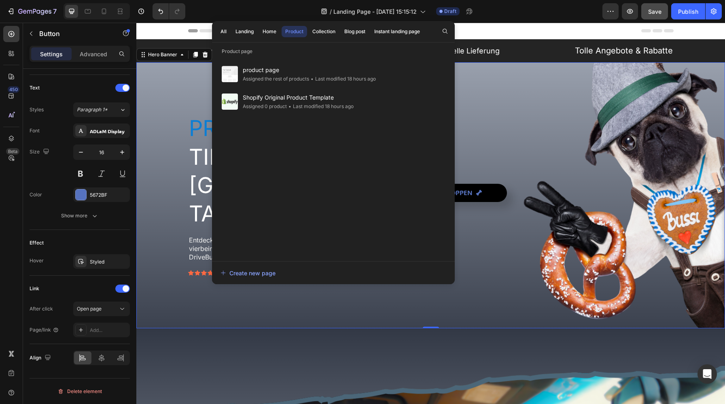
click at [308, 308] on div "Overlay" at bounding box center [430, 195] width 588 height 266
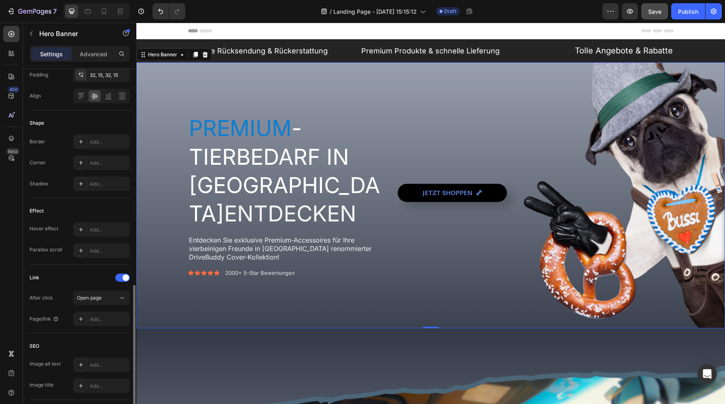
scroll to position [357, 0]
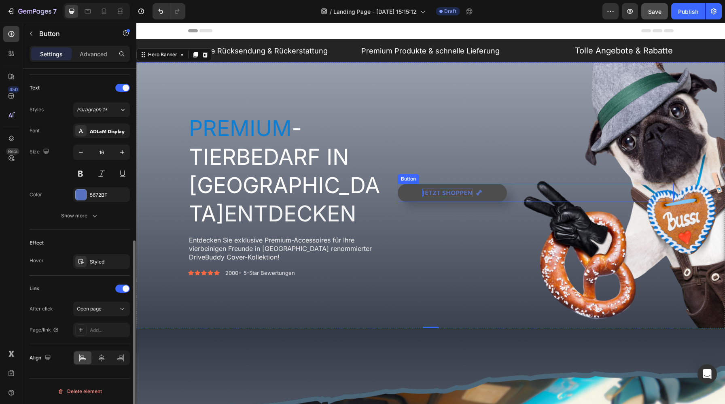
click at [429, 195] on p "Jetzt shoppen" at bounding box center [447, 192] width 50 height 8
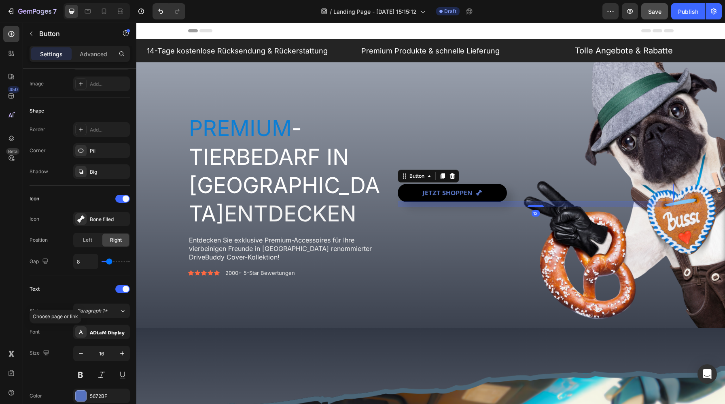
scroll to position [328, 0]
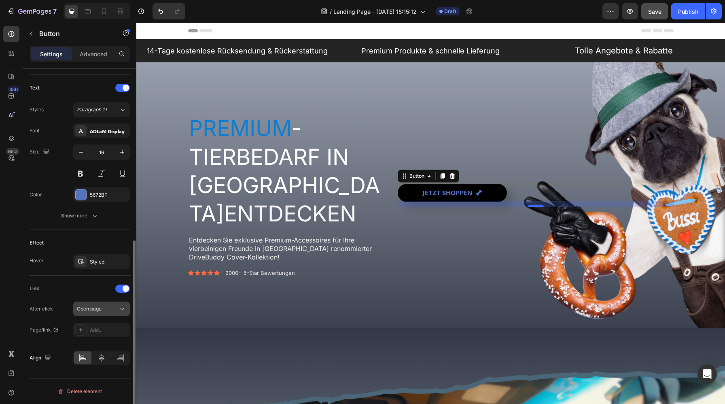
click at [112, 309] on div "Open page" at bounding box center [97, 308] width 41 height 7
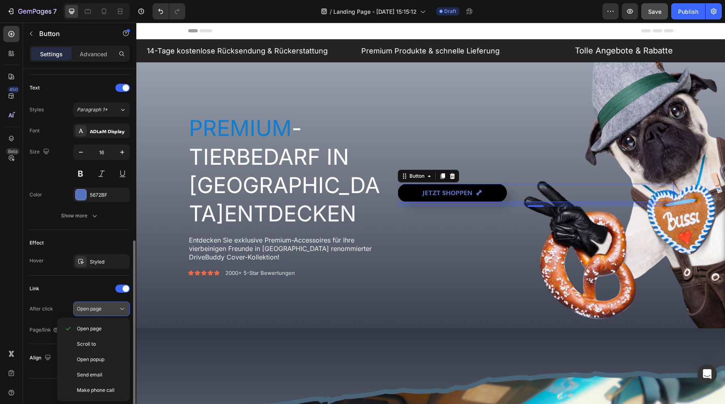
click at [99, 313] on button "Open page" at bounding box center [101, 308] width 57 height 15
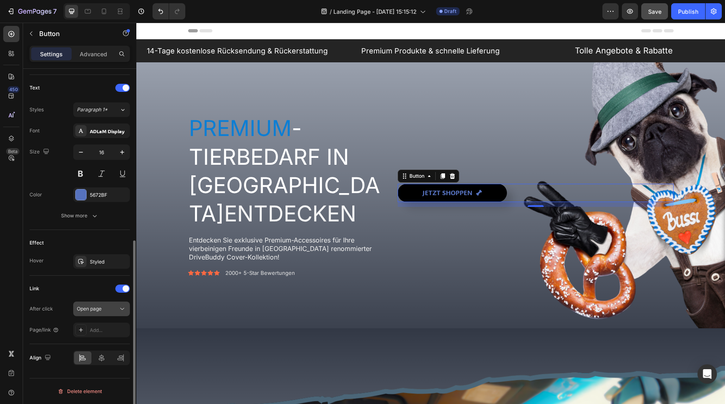
click at [99, 315] on button "Open page" at bounding box center [101, 308] width 57 height 15
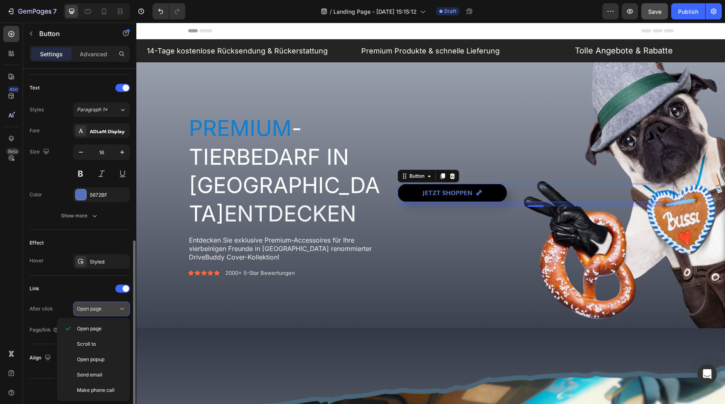
click at [100, 315] on button "Open page" at bounding box center [101, 308] width 57 height 15
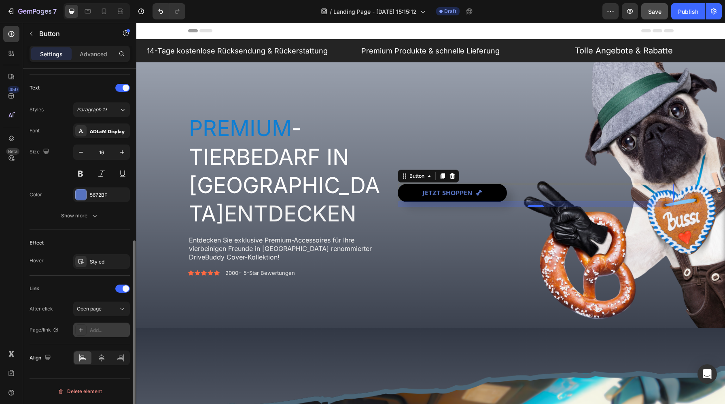
click at [93, 332] on div "Add..." at bounding box center [109, 329] width 38 height 7
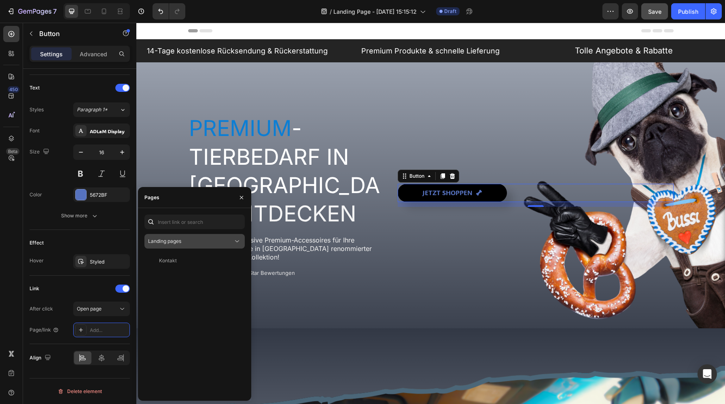
click at [175, 236] on button "Landing pages" at bounding box center [194, 241] width 100 height 15
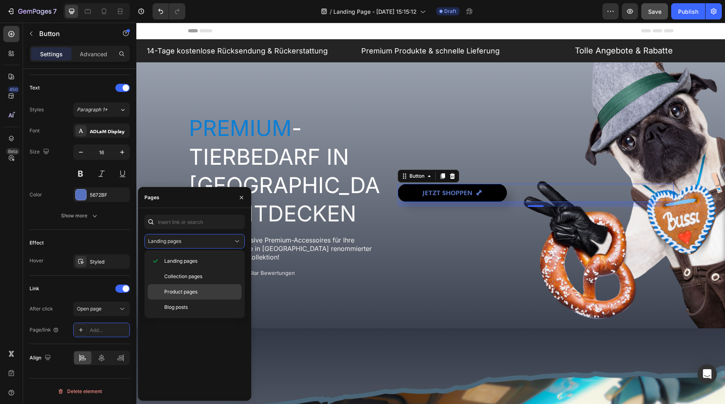
click at [171, 289] on span "Product pages" at bounding box center [180, 291] width 33 height 7
